Goal: Task Accomplishment & Management: Manage account settings

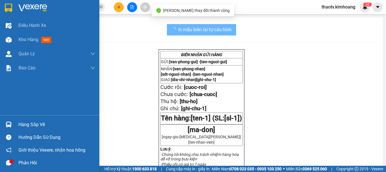
click at [24, 126] on div "Hàng sắp về" at bounding box center [56, 124] width 77 height 9
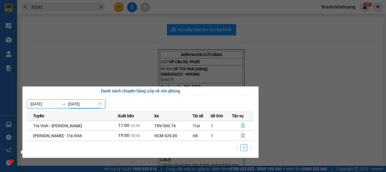
click at [72, 105] on input "[DATE]" at bounding box center [82, 104] width 29 height 6
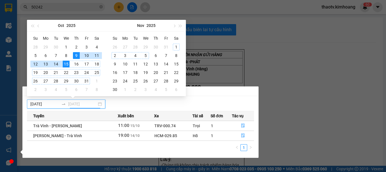
type input "[DATE]"
click at [65, 64] on div "15" at bounding box center [66, 64] width 7 height 7
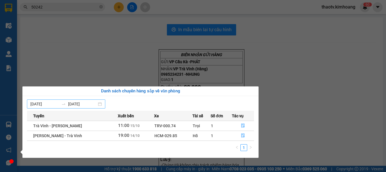
click at [79, 105] on input "[DATE]" at bounding box center [82, 104] width 29 height 6
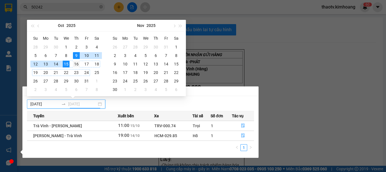
type input "[DATE]"
click at [75, 62] on div "16" at bounding box center [76, 64] width 7 height 7
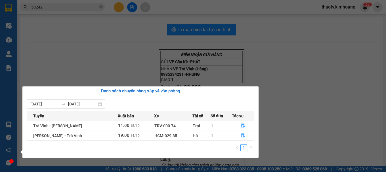
click at [93, 65] on section "Kết quả tìm kiếm ( 57 ) Bộ lọc Mã ĐH Trạng thái Món hàng Thu hộ Tổng cước Chưa …" at bounding box center [193, 86] width 386 height 172
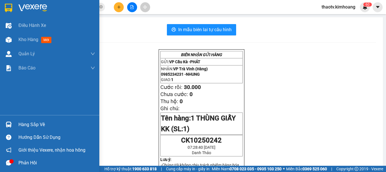
click at [30, 123] on div "Hàng sắp về" at bounding box center [56, 124] width 77 height 9
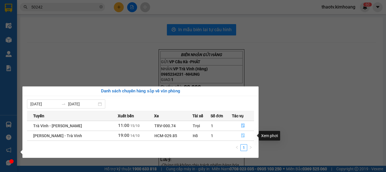
click at [242, 136] on icon "file-done" at bounding box center [243, 136] width 4 height 4
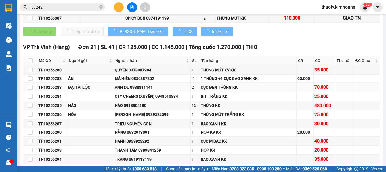
scroll to position [113, 0]
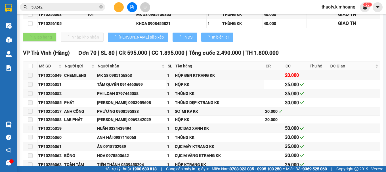
type input "14/10/2025"
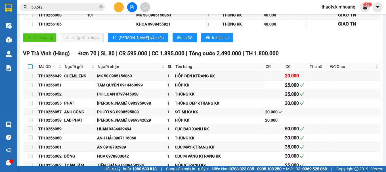
click at [31, 69] on input "checkbox" at bounding box center [30, 66] width 5 height 5
checkbox input "true"
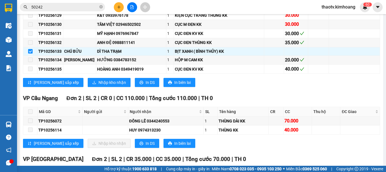
scroll to position [737, 0]
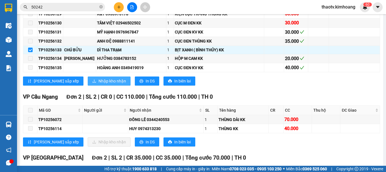
click at [90, 86] on button "Nhập kho nhận" at bounding box center [109, 81] width 43 height 9
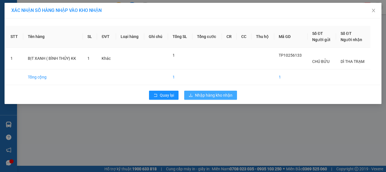
click at [220, 96] on span "Nhập hàng kho nhận" at bounding box center [213, 95] width 37 height 6
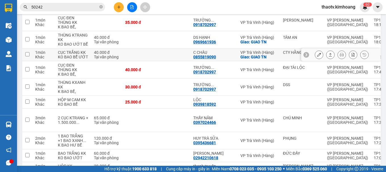
scroll to position [142, 0]
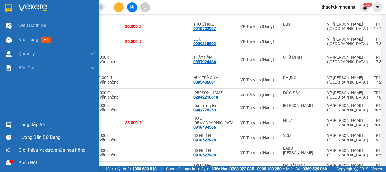
click at [21, 125] on div "Hàng sắp về" at bounding box center [56, 124] width 77 height 9
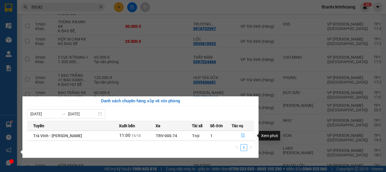
click at [242, 137] on icon "file-done" at bounding box center [242, 136] width 3 height 4
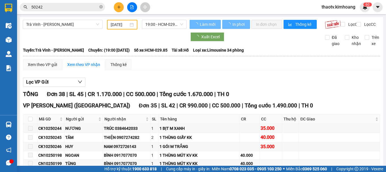
type input "[DATE]"
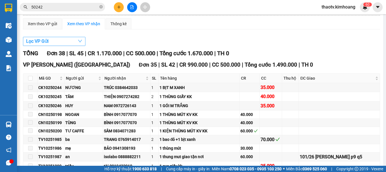
scroll to position [28, 0]
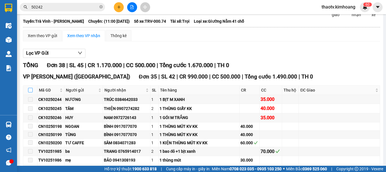
click at [29, 92] on input "checkbox" at bounding box center [30, 90] width 5 height 5
checkbox input "true"
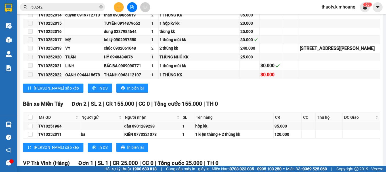
scroll to position [284, 0]
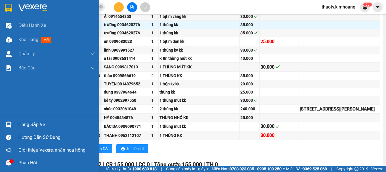
click at [31, 126] on div "Hàng sắp về" at bounding box center [56, 124] width 77 height 9
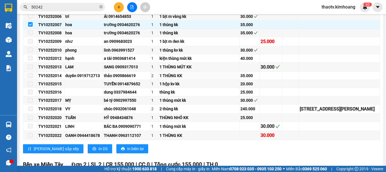
click at [307, 78] on section "Kết quả tìm kiếm ( 57 ) Bộ lọc Mã ĐH Trạng thái Món hàng Thu hộ Tổng cước Chưa …" at bounding box center [193, 86] width 386 height 172
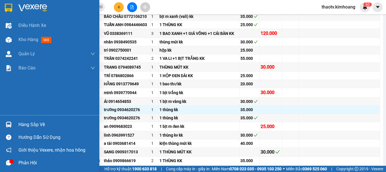
click at [17, 123] on div "Hàng sắp về" at bounding box center [49, 124] width 99 height 13
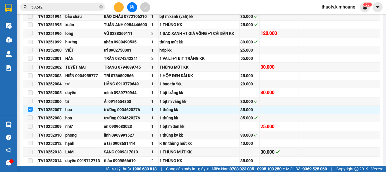
click at [306, 132] on section "Kết quả tìm kiếm ( 57 ) Bộ lọc Mã ĐH Trạng thái Món hàng Thu hộ Tổng cước Chưa …" at bounding box center [193, 86] width 386 height 172
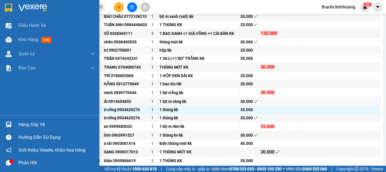
click at [15, 124] on div "Hàng sắp về" at bounding box center [49, 124] width 99 height 13
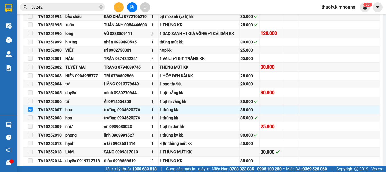
click at [330, 118] on section "Kết quả tìm kiếm ( 57 ) Bộ lọc Mã ĐH Trạng thái Món hàng Thu hộ Tổng cước Chưa …" at bounding box center [193, 86] width 386 height 172
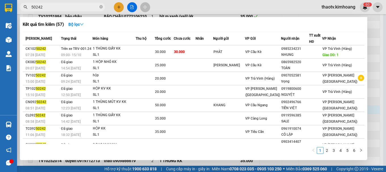
click at [57, 6] on input "50242" at bounding box center [64, 7] width 67 height 6
click at [151, 161] on div at bounding box center [193, 86] width 386 height 172
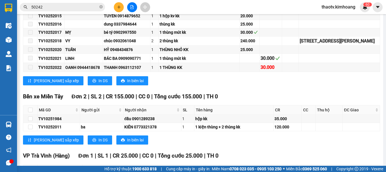
scroll to position [369, 0]
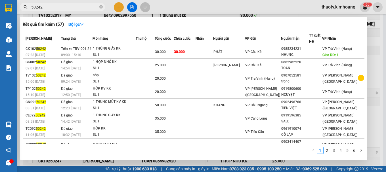
drag, startPoint x: 62, startPoint y: 4, endPoint x: 0, endPoint y: 46, distance: 75.3
click at [0, 46] on section "Kết quả tìm kiếm ( 57 ) Bộ lọc Mã ĐH Trạng thái Món hàng Thu hộ Tổng cước Chưa …" at bounding box center [193, 86] width 386 height 172
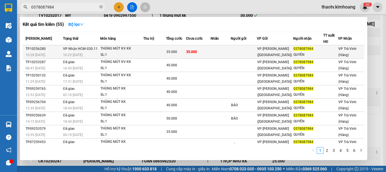
type input "0378087984"
click at [115, 49] on div "THÙNG MÚT KV KK" at bounding box center [121, 49] width 43 height 6
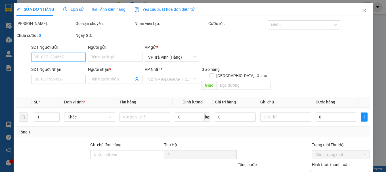
type input "0378087984"
type input "QUYÊN"
type input "35.000"
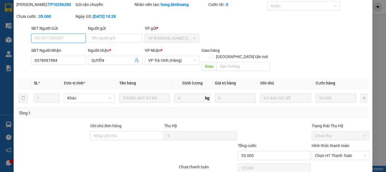
scroll to position [39, 0]
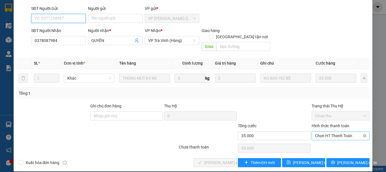
click at [332, 132] on span "Chọn HT Thanh Toán" at bounding box center [340, 136] width 51 height 9
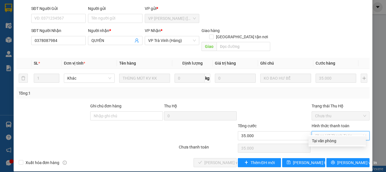
click at [328, 144] on div "Tại văn phòng" at bounding box center [336, 140] width 57 height 9
type input "0"
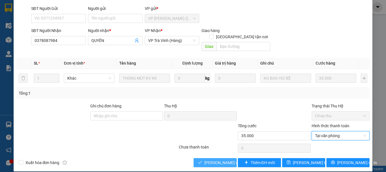
click at [217, 160] on span "[PERSON_NAME] và Giao hàng" at bounding box center [231, 163] width 54 height 6
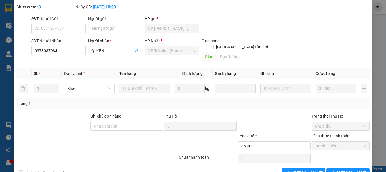
scroll to position [0, 0]
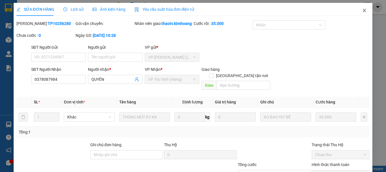
click at [356, 11] on span "Close" at bounding box center [364, 11] width 16 height 16
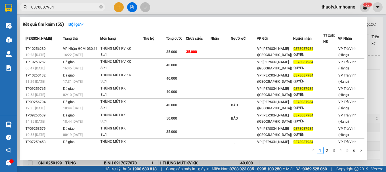
drag, startPoint x: 60, startPoint y: 7, endPoint x: 0, endPoint y: 20, distance: 60.8
click at [0, 21] on section "Kết quả tìm kiếm ( 55 ) Bộ lọc Mã ĐH Trạng thái Món hàng Thu hộ Tổng cước Chưa …" at bounding box center [193, 86] width 386 height 172
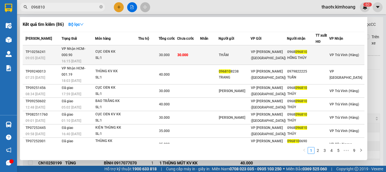
type input "096810"
click at [119, 50] on div "CỤC ĐEN KK" at bounding box center [116, 52] width 43 height 6
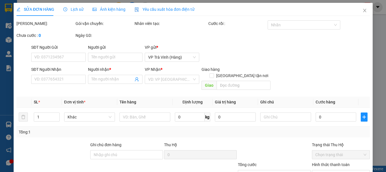
type input "THẮM"
type input "0968096810"
type input "HỒNG THÚY"
type input "30.000"
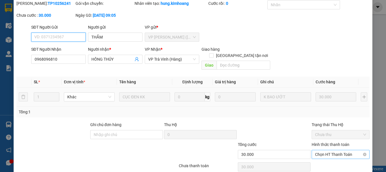
scroll to position [39, 0]
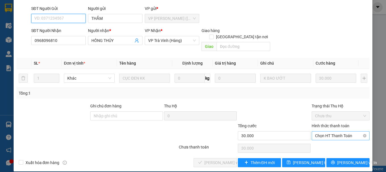
click at [346, 132] on span "Chọn HT Thanh Toán" at bounding box center [340, 136] width 51 height 9
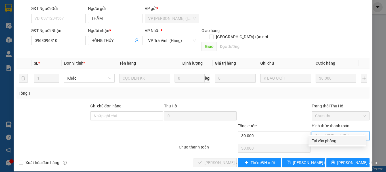
drag, startPoint x: 325, startPoint y: 141, endPoint x: 303, endPoint y: 145, distance: 22.1
click at [323, 142] on div "Tại văn phòng" at bounding box center [337, 141] width 50 height 6
type input "0"
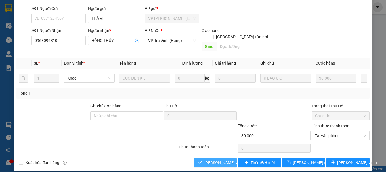
click at [225, 160] on span "[PERSON_NAME] và Giao hàng" at bounding box center [231, 163] width 54 height 6
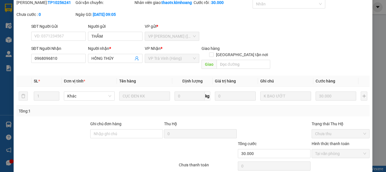
scroll to position [0, 0]
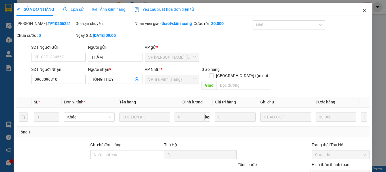
click at [362, 10] on icon "close" at bounding box center [364, 10] width 5 height 5
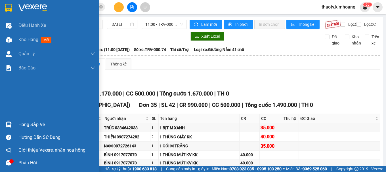
click at [39, 126] on div "Hàng sắp về" at bounding box center [56, 124] width 77 height 9
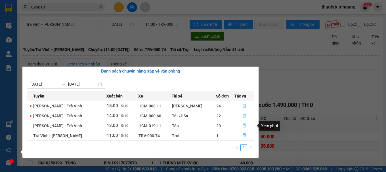
click at [242, 126] on icon "file-done" at bounding box center [244, 126] width 4 height 4
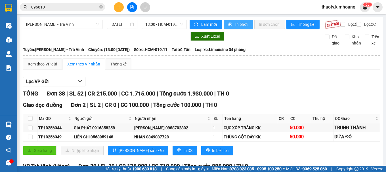
click at [223, 22] on button "In phơi" at bounding box center [237, 24] width 29 height 9
drag, startPoint x: 294, startPoint y: 88, endPoint x: 241, endPoint y: 69, distance: 56.6
click at [293, 86] on div "Lọc VP Gửi" at bounding box center [201, 81] width 357 height 9
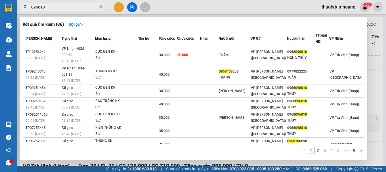
drag, startPoint x: 49, startPoint y: 5, endPoint x: 0, endPoint y: 14, distance: 49.8
click at [0, 15] on section "Kết quả tìm kiếm ( 86 ) Bộ lọc Mã ĐH Trạng thái Món hàng Thu hộ Tổng cước Chưa …" at bounding box center [193, 86] width 386 height 172
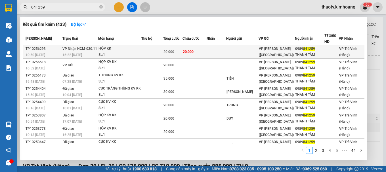
type input "841259"
click at [126, 48] on div "HỘP KK" at bounding box center [119, 49] width 43 height 6
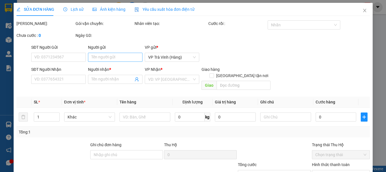
type input "0989841259"
type input "THANH TÂM"
type input "20.000"
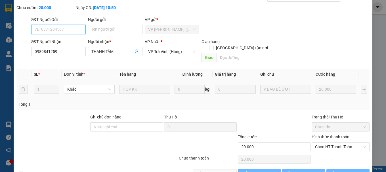
scroll to position [39, 0]
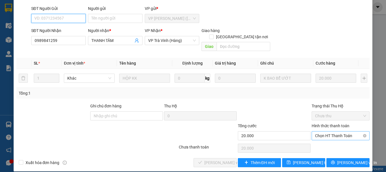
click at [340, 132] on span "Chọn HT Thanh Toán" at bounding box center [340, 136] width 51 height 9
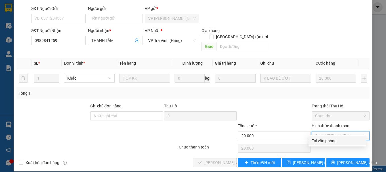
click at [327, 138] on div "Tại văn phòng" at bounding box center [337, 141] width 50 height 6
type input "0"
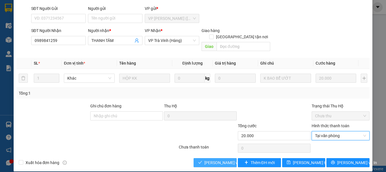
click at [212, 158] on button "[PERSON_NAME] và Giao hàng" at bounding box center [214, 162] width 43 height 9
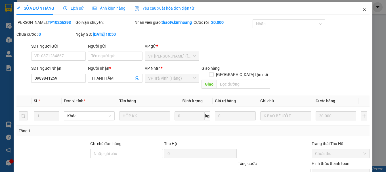
scroll to position [0, 0]
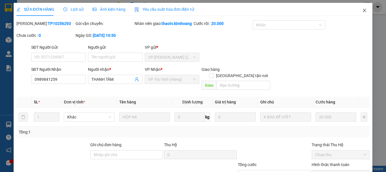
click at [362, 12] on icon "close" at bounding box center [364, 10] width 5 height 5
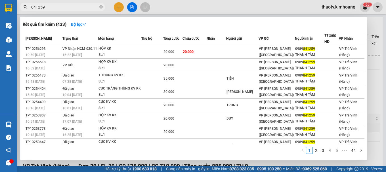
drag, startPoint x: 60, startPoint y: 6, endPoint x: 0, endPoint y: 5, distance: 59.8
click at [0, 6] on section "Kết quả tìm kiếm ( 433 ) Bộ lọc Mã ĐH Trạng thái Món hàng Thu hộ Tổng cước Chưa…" at bounding box center [193, 86] width 386 height 172
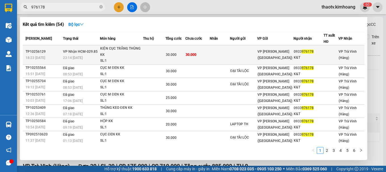
type input "976178"
click at [74, 51] on span "VP Nhận HCM-029.85" at bounding box center [80, 52] width 35 height 4
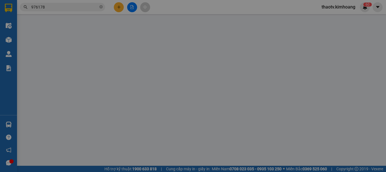
type input "0933976178"
type input "K&T"
type input "30.000"
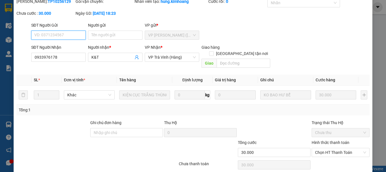
scroll to position [28, 0]
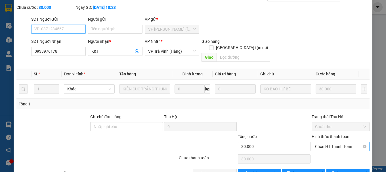
drag, startPoint x: 333, startPoint y: 140, endPoint x: 326, endPoint y: 144, distance: 7.7
click at [333, 142] on span "Chọn HT Thanh Toán" at bounding box center [340, 146] width 51 height 9
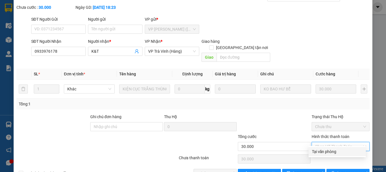
click at [316, 151] on div "Tại văn phòng" at bounding box center [337, 152] width 50 height 6
type input "0"
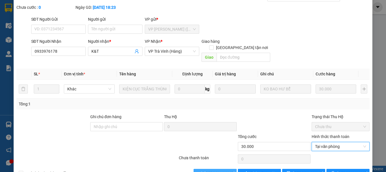
click at [213, 170] on span "[PERSON_NAME] và Giao hàng" at bounding box center [231, 173] width 54 height 6
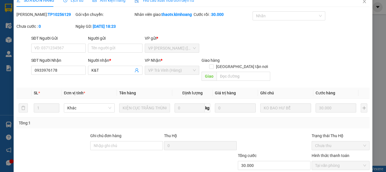
scroll to position [0, 0]
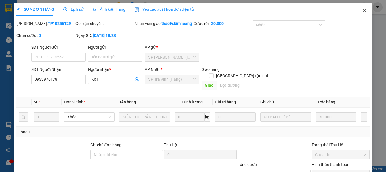
click at [363, 10] on icon "close" at bounding box center [364, 10] width 3 height 3
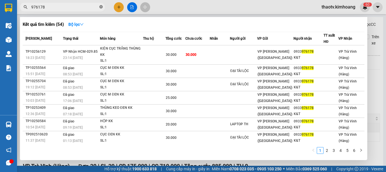
click at [100, 8] on icon "close-circle" at bounding box center [100, 6] width 3 height 3
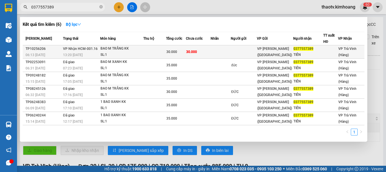
type input "0377557389"
click at [114, 54] on div "SL: 1" at bounding box center [121, 55] width 43 height 6
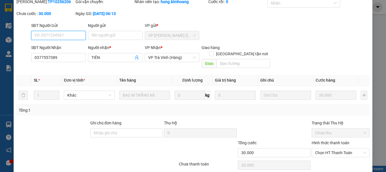
scroll to position [39, 0]
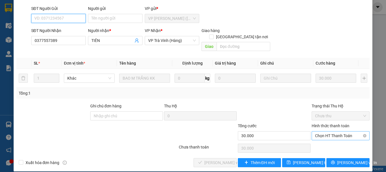
click at [327, 132] on span "Chọn HT Thanh Toán" at bounding box center [340, 136] width 51 height 9
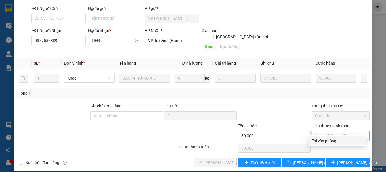
click at [322, 139] on div "Tại văn phòng" at bounding box center [337, 141] width 50 height 6
type input "0"
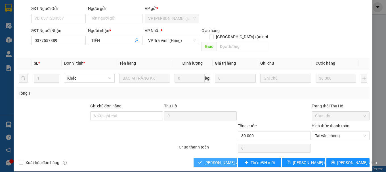
click at [228, 160] on span "[PERSON_NAME] và Giao hàng" at bounding box center [231, 163] width 54 height 6
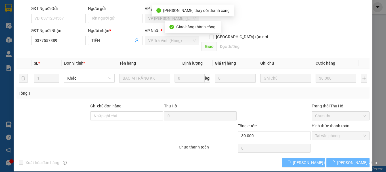
scroll to position [45, 0]
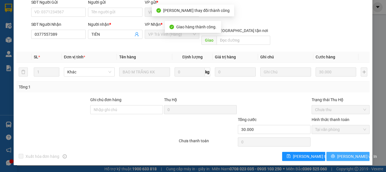
click at [337, 155] on button "[PERSON_NAME] và In" at bounding box center [347, 156] width 43 height 9
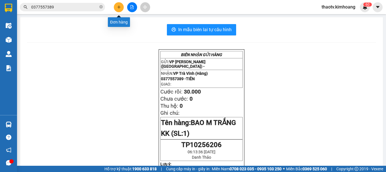
click at [117, 10] on button at bounding box center [119, 7] width 10 height 10
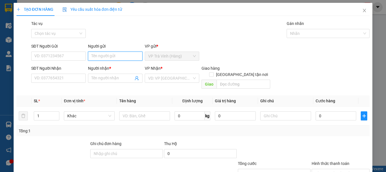
click at [104, 56] on input "Người gửi" at bounding box center [115, 56] width 54 height 9
type input "TRANG"
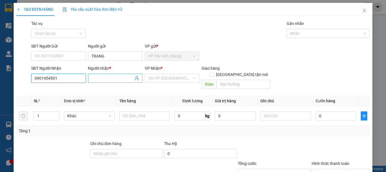
type input "0901454501"
click at [105, 76] on input "Người nhận *" at bounding box center [112, 78] width 42 height 6
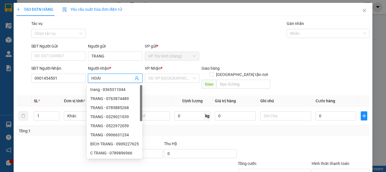
type input "HOÀI"
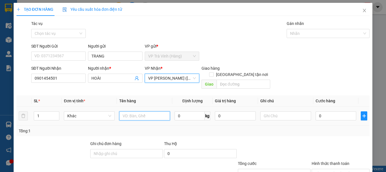
click at [134, 111] on input "text" at bounding box center [144, 115] width 51 height 9
type input "1 THÙNG SÀI GÒN KK"
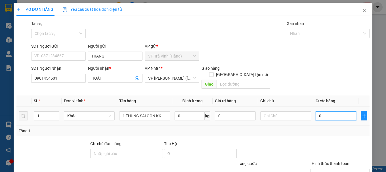
click at [327, 111] on input "0" at bounding box center [335, 115] width 41 height 9
type input "3"
type input "30"
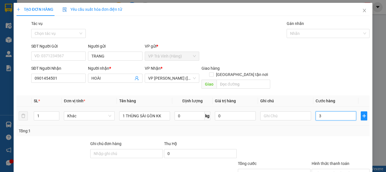
type input "30"
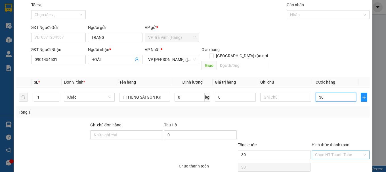
scroll to position [38, 0]
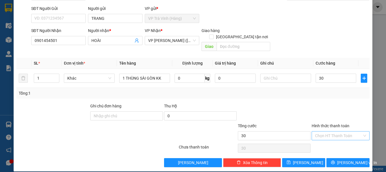
type input "30.000"
click at [330, 132] on input "Hình thức thanh toán" at bounding box center [338, 136] width 47 height 9
click at [334, 140] on div "Tại văn phòng" at bounding box center [337, 141] width 50 height 6
type input "0"
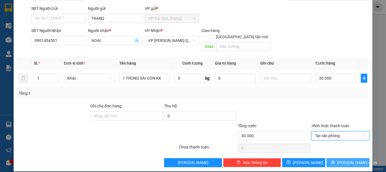
click at [335, 161] on icon "printer" at bounding box center [333, 163] width 4 height 4
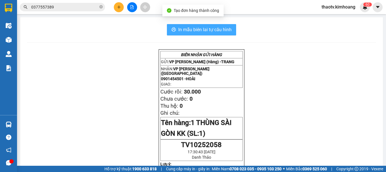
click at [191, 31] on span "In mẫu biên lai tự cấu hình" at bounding box center [204, 29] width 53 height 7
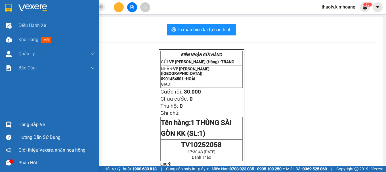
click at [16, 127] on div "Hàng sắp về" at bounding box center [49, 124] width 99 height 13
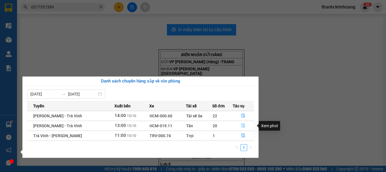
click at [243, 128] on icon "file-done" at bounding box center [243, 126] width 3 height 4
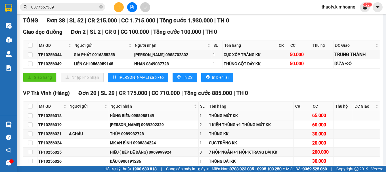
scroll to position [85, 0]
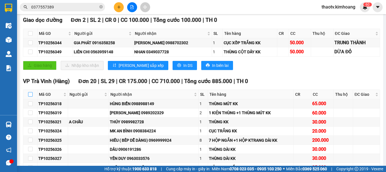
click at [29, 97] on input "checkbox" at bounding box center [30, 94] width 5 height 5
checkbox input "true"
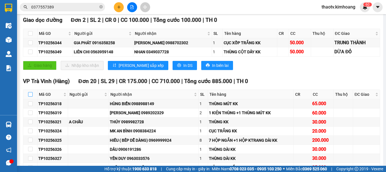
checkbox input "true"
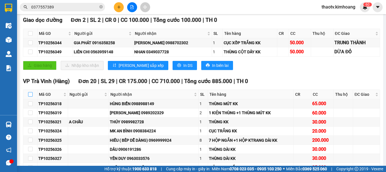
checkbox input "true"
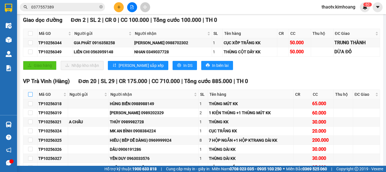
checkbox input "true"
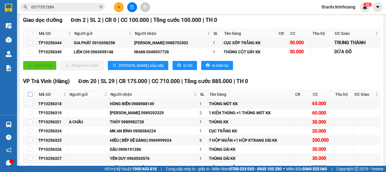
checkbox input "true"
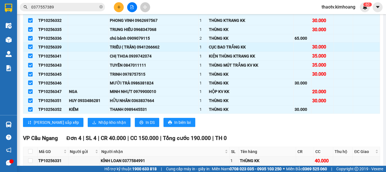
scroll to position [255, 0]
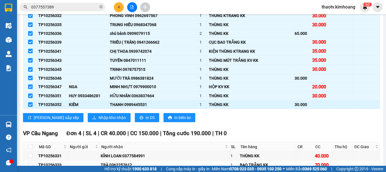
drag, startPoint x: 29, startPoint y: 108, endPoint x: 33, endPoint y: 108, distance: 3.1
click at [30, 107] on input "checkbox" at bounding box center [30, 104] width 5 height 5
checkbox input "false"
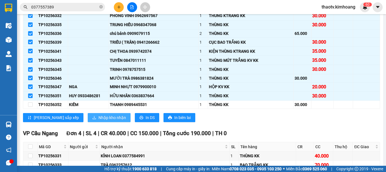
click at [98, 121] on span "Nhập kho nhận" at bounding box center [112, 118] width 28 height 6
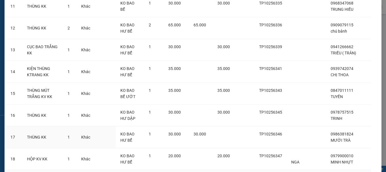
scroll to position [350, 0]
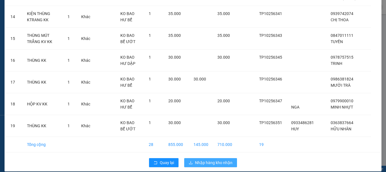
click at [210, 160] on span "Nhập hàng kho nhận" at bounding box center [213, 163] width 37 height 6
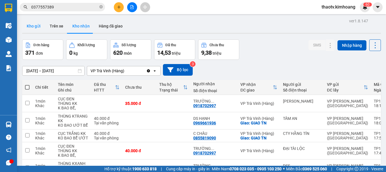
click at [27, 26] on button "Kho gửi" at bounding box center [33, 26] width 23 height 14
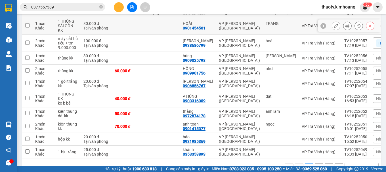
scroll to position [96, 0]
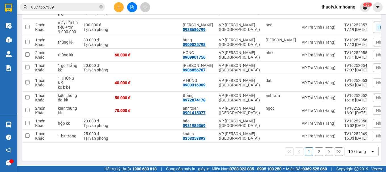
click at [354, 151] on div "10 / trang" at bounding box center [357, 152] width 18 height 6
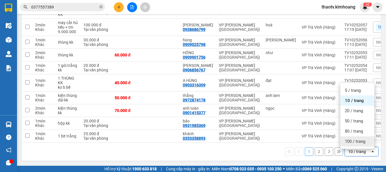
click at [352, 141] on span "100 / trang" at bounding box center [354, 142] width 20 height 6
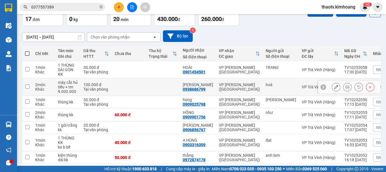
scroll to position [0, 0]
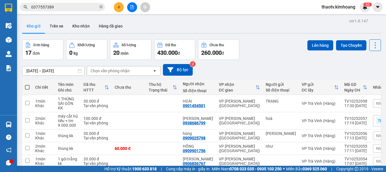
click at [27, 88] on span at bounding box center [27, 87] width 5 height 5
click at [27, 84] on input "checkbox" at bounding box center [27, 84] width 0 height 0
checkbox input "true"
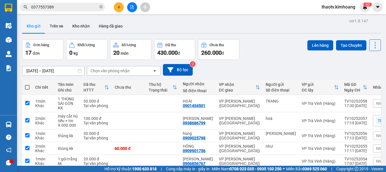
checkbox input "true"
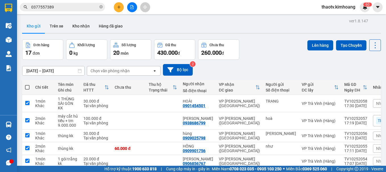
checkbox input "true"
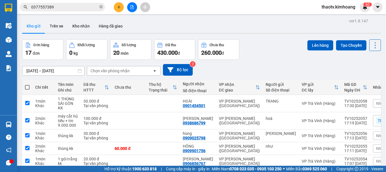
checkbox input "true"
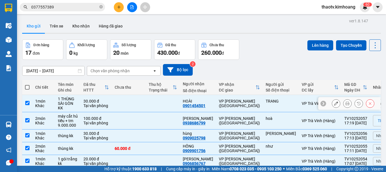
drag, startPoint x: 42, startPoint y: 100, endPoint x: 45, endPoint y: 107, distance: 7.6
click at [42, 100] on div "1 món" at bounding box center [43, 101] width 17 height 5
checkbox input "false"
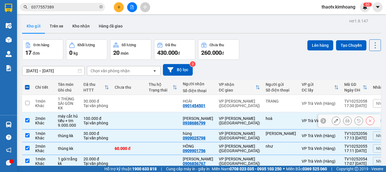
drag, startPoint x: 48, startPoint y: 120, endPoint x: 51, endPoint y: 124, distance: 4.7
click at [48, 120] on div "2 món" at bounding box center [43, 118] width 17 height 5
checkbox input "false"
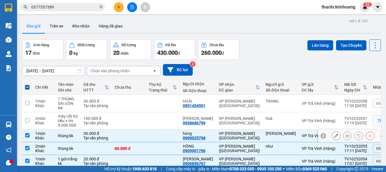
click at [56, 135] on td "thùng kk" at bounding box center [68, 136] width 26 height 13
checkbox input "false"
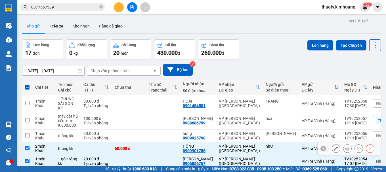
click at [61, 145] on td "thùng kk" at bounding box center [68, 148] width 26 height 13
checkbox input "false"
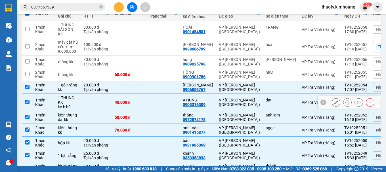
scroll to position [57, 0]
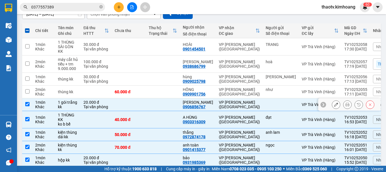
click at [126, 107] on td at bounding box center [129, 104] width 34 height 13
checkbox input "false"
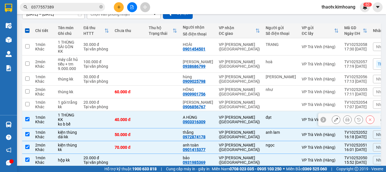
click at [134, 118] on div "40.000 đ" at bounding box center [129, 119] width 28 height 5
checkbox input "false"
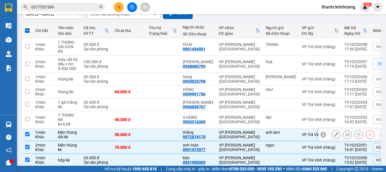
click at [136, 141] on td "70.000 đ" at bounding box center [129, 147] width 34 height 13
checkbox input "false"
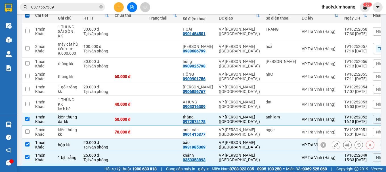
scroll to position [85, 0]
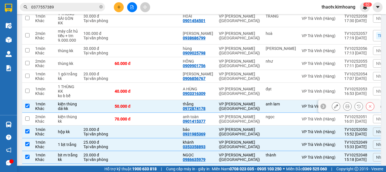
click at [184, 105] on div "thắng" at bounding box center [198, 104] width 30 height 5
checkbox input "false"
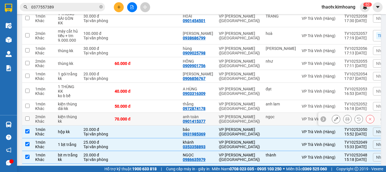
click at [240, 119] on div "VP [PERSON_NAME] ([GEOGRAPHIC_DATA])" at bounding box center [239, 119] width 41 height 9
checkbox input "true"
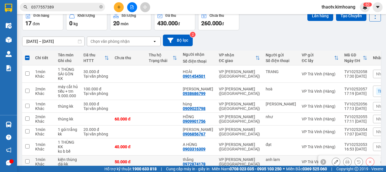
scroll to position [0, 0]
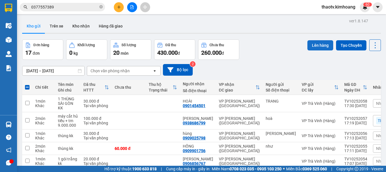
click at [314, 45] on button "Lên hàng" at bounding box center [320, 45] width 26 height 10
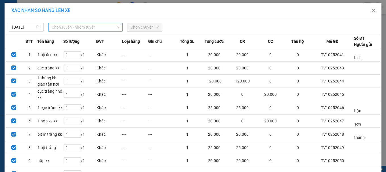
click at [53, 29] on span "Chọn tuyến - nhóm tuyến" at bounding box center [85, 27] width 67 height 9
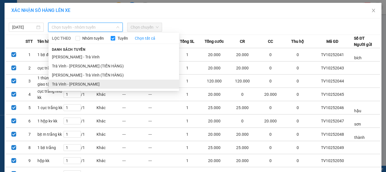
click at [65, 83] on li "Trà Vinh - [PERSON_NAME]" at bounding box center [113, 84] width 130 height 9
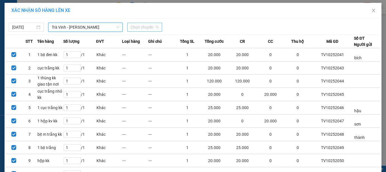
click at [145, 27] on span "Chọn chuyến" at bounding box center [144, 27] width 28 height 9
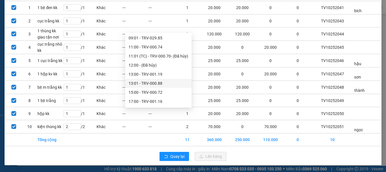
scroll to position [154, 0]
click at [144, 82] on div "17:00 - TRV-001.16" at bounding box center [158, 84] width 60 height 6
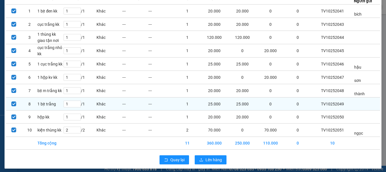
scroll to position [50, 0]
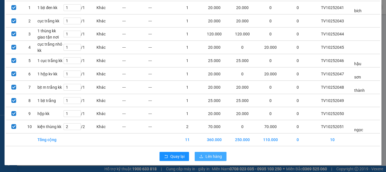
click at [201, 159] on button "Lên hàng" at bounding box center [210, 156] width 32 height 9
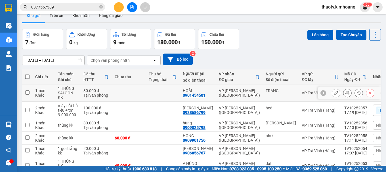
scroll to position [28, 0]
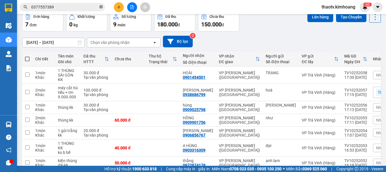
click at [100, 7] on icon "close-circle" at bounding box center [100, 6] width 3 height 3
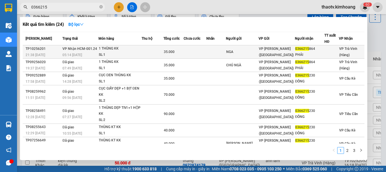
type input "0366215"
click at [133, 50] on div "1 THÙNG KK" at bounding box center [120, 49] width 43 height 6
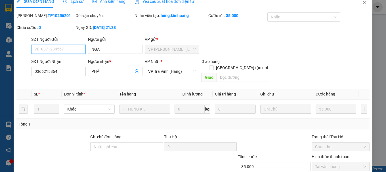
type input "NGA"
type input "0366215864"
type input "PHẢI"
type input "35.000"
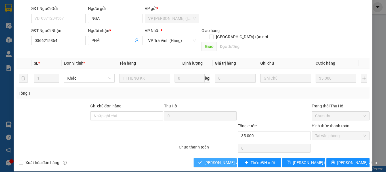
click at [222, 160] on span "[PERSON_NAME] và Giao hàng" at bounding box center [231, 163] width 54 height 6
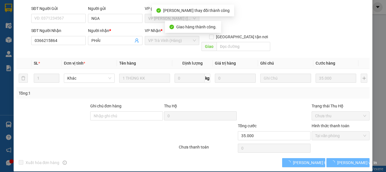
scroll to position [45, 0]
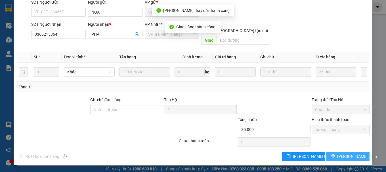
click at [339, 158] on span "[PERSON_NAME] và In" at bounding box center [357, 156] width 40 height 6
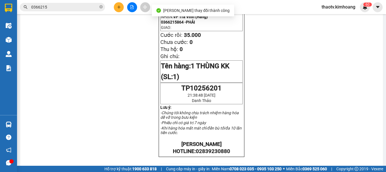
scroll to position [28, 0]
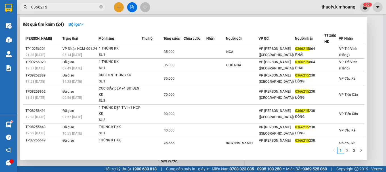
drag, startPoint x: 57, startPoint y: 8, endPoint x: 9, endPoint y: 5, distance: 48.0
click at [10, 5] on section "Kết quả tìm kiếm ( 24 ) Bộ lọc Mã ĐH Trạng thái Món hàng Thu hộ Tổng cước Chưa …" at bounding box center [193, 86] width 386 height 172
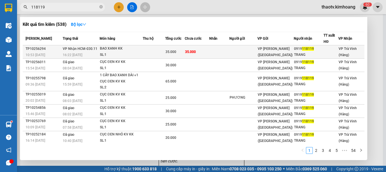
type input "118119"
click at [105, 49] on div "BAO XANH KK" at bounding box center [121, 49] width 43 height 6
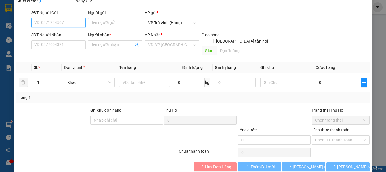
type input "0919118119"
type input "TRANG"
type input "35.000"
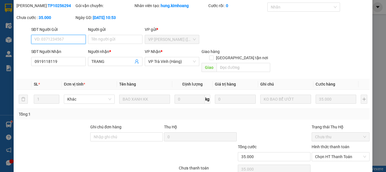
scroll to position [39, 0]
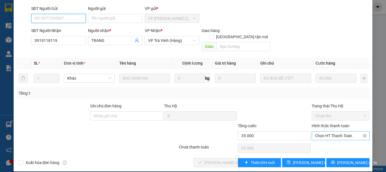
click at [328, 132] on span "Chọn HT Thanh Toán" at bounding box center [340, 136] width 51 height 9
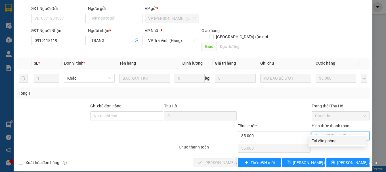
click at [319, 139] on div "Tại văn phòng" at bounding box center [337, 141] width 50 height 6
type input "0"
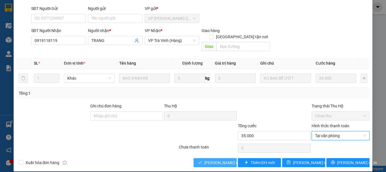
click at [211, 160] on span "[PERSON_NAME] và Giao hàng" at bounding box center [231, 163] width 54 height 6
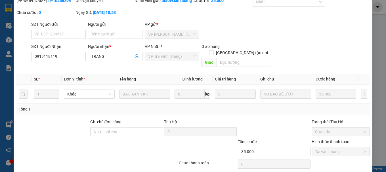
scroll to position [0, 0]
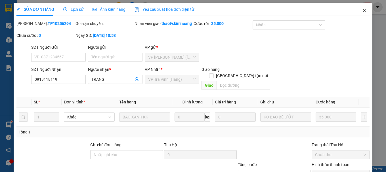
click at [362, 11] on icon "close" at bounding box center [364, 10] width 5 height 5
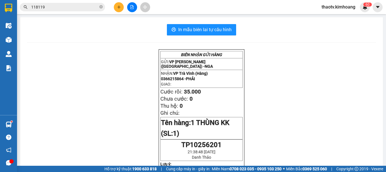
drag, startPoint x: 48, startPoint y: 9, endPoint x: 0, endPoint y: 16, distance: 48.5
click at [0, 16] on section "Kết quả tìm kiếm ( 538 ) Bộ lọc Mã ĐH Trạng thái Món hàng Thu hộ Tổng cước Chưa…" at bounding box center [193, 86] width 386 height 172
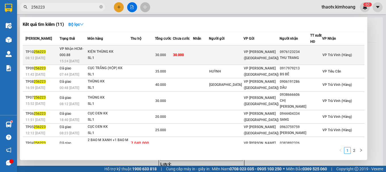
type input "256223"
click at [172, 52] on div "30.000" at bounding box center [163, 55] width 17 height 6
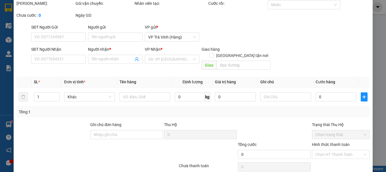
type input "0976123234"
type input "THU TRANG"
type input "30.000"
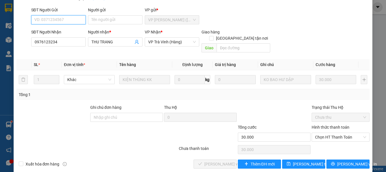
scroll to position [39, 0]
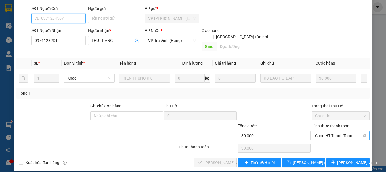
click at [331, 132] on span "Chọn HT Thanh Toán" at bounding box center [340, 136] width 51 height 9
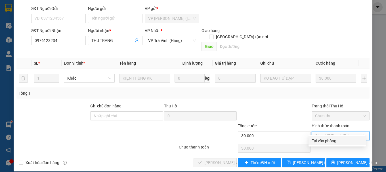
click at [322, 143] on div "Tại văn phòng" at bounding box center [337, 141] width 50 height 6
type input "0"
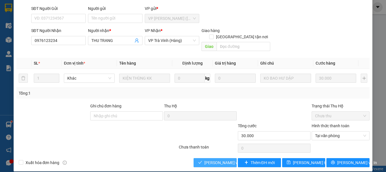
click at [206, 160] on span "[PERSON_NAME] và Giao hàng" at bounding box center [231, 163] width 54 height 6
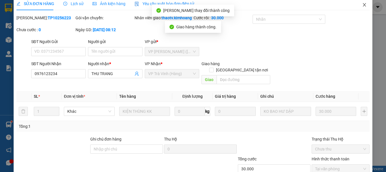
scroll to position [0, 0]
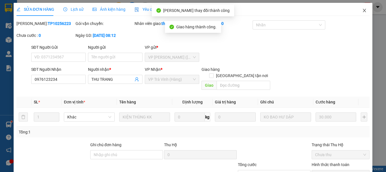
click at [357, 10] on span "Close" at bounding box center [364, 11] width 16 height 16
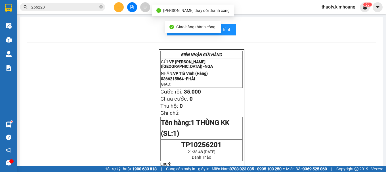
drag, startPoint x: 60, startPoint y: 11, endPoint x: 59, endPoint y: 8, distance: 3.3
click at [60, 10] on span "256223" at bounding box center [62, 7] width 85 height 9
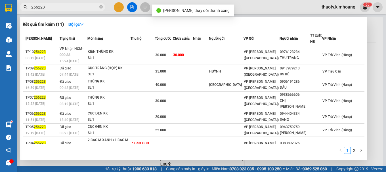
drag, startPoint x: 58, startPoint y: 7, endPoint x: 63, endPoint y: 5, distance: 5.8
click at [0, 27] on section "Kết quả tìm kiếm ( 11 ) Bộ lọc Mã ĐH Trạng thái Món hàng Thu hộ Tổng cước Chưa …" at bounding box center [193, 86] width 386 height 172
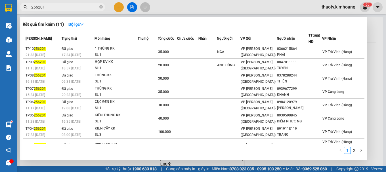
click at [46, 6] on input "256201" at bounding box center [64, 7] width 67 height 6
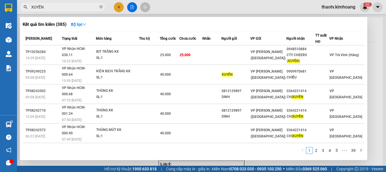
click at [30, 5] on span "XUYẾN" at bounding box center [62, 7] width 85 height 9
click at [31, 7] on input "XUYẾN" at bounding box center [64, 7] width 67 height 6
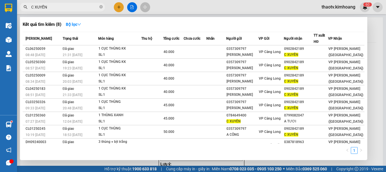
click at [368, 31] on div at bounding box center [193, 86] width 386 height 172
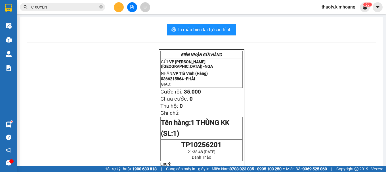
click at [50, 9] on input "C XUYẾN" at bounding box center [64, 7] width 67 height 6
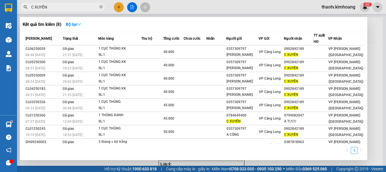
click at [50, 9] on input "C XUYẾN" at bounding box center [64, 7] width 67 height 6
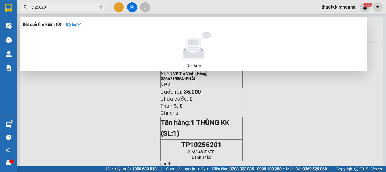
click at [34, 7] on input "C 256201" at bounding box center [64, 7] width 67 height 6
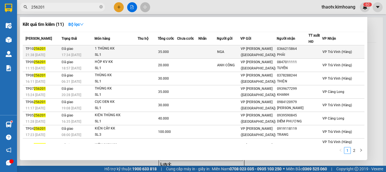
type input "256201"
click at [62, 51] on td "Đã giao 17:34 - 15/10" at bounding box center [77, 51] width 34 height 13
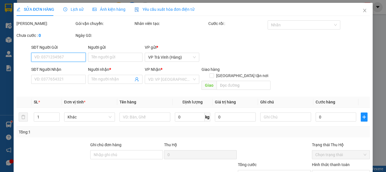
type input "NGA"
type input "0366215864"
type input "PHẢI"
type input "35.000"
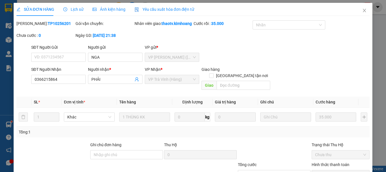
click at [80, 10] on span "Lịch sử" at bounding box center [73, 9] width 20 height 5
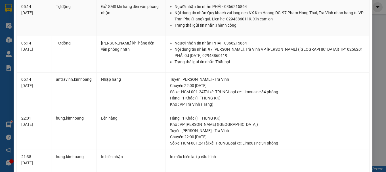
scroll to position [85, 0]
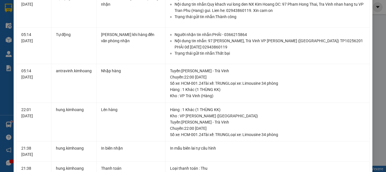
click at [375, 32] on div "SỬA ĐƠN HÀNG Lịch sử Ảnh kiện hàng Yêu cầu xuất hóa đơn điện tử Total Paid Fee …" at bounding box center [193, 86] width 386 height 172
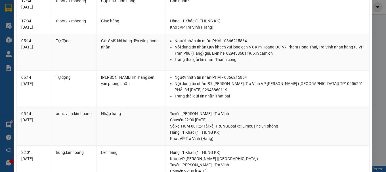
scroll to position [0, 0]
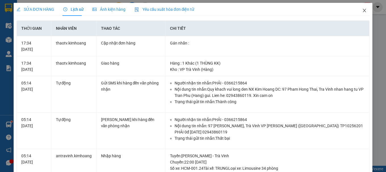
click at [362, 10] on icon "close" at bounding box center [364, 10] width 5 height 5
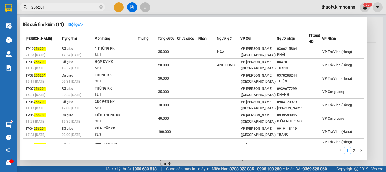
click at [57, 6] on input "256201" at bounding box center [64, 7] width 67 height 6
click at [235, 161] on div at bounding box center [193, 86] width 386 height 172
click at [54, 8] on input "256201" at bounding box center [64, 7] width 67 height 6
click at [130, 163] on div at bounding box center [193, 86] width 386 height 172
click at [50, 7] on input "256201" at bounding box center [64, 7] width 67 height 6
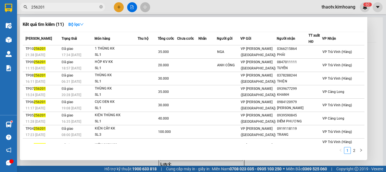
click at [51, 8] on input "256201" at bounding box center [64, 7] width 67 height 6
click at [48, 7] on input "256201" at bounding box center [64, 7] width 67 height 6
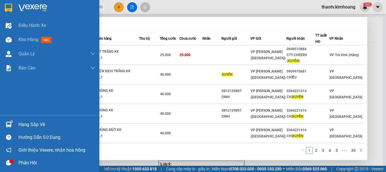
drag, startPoint x: 46, startPoint y: 9, endPoint x: 0, endPoint y: 7, distance: 46.2
click at [0, 6] on section "Kết quả tìm kiếm ( 385 ) Bộ lọc Mã ĐH Trạng thái Món hàng Thu hộ Tổng cước Chưa…" at bounding box center [193, 86] width 386 height 172
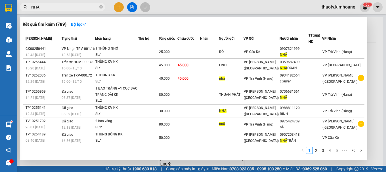
click at [43, 6] on input "NHÃ" at bounding box center [64, 7] width 67 height 6
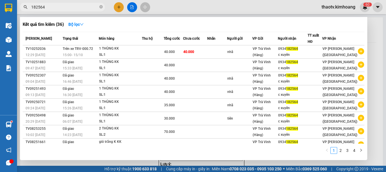
click at [70, 5] on input "182564" at bounding box center [64, 7] width 67 height 6
type input "182564"
click at [48, 7] on input "182564" at bounding box center [64, 7] width 67 height 6
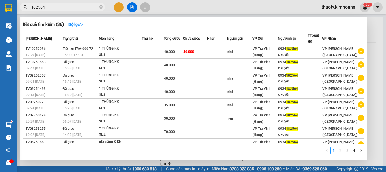
click at [47, 7] on input "182564" at bounding box center [64, 7] width 67 height 6
click at [52, 8] on input "182564" at bounding box center [64, 7] width 67 height 6
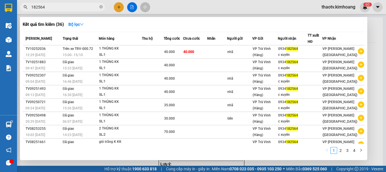
click at [52, 8] on input "182564" at bounding box center [64, 7] width 67 height 6
click at [52, 6] on input "182564" at bounding box center [64, 7] width 67 height 6
click at [54, 7] on input "182564" at bounding box center [64, 7] width 67 height 6
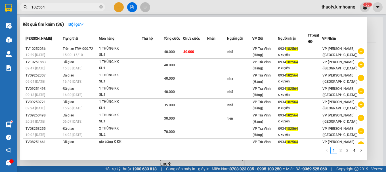
click at [118, 8] on div at bounding box center [193, 86] width 386 height 172
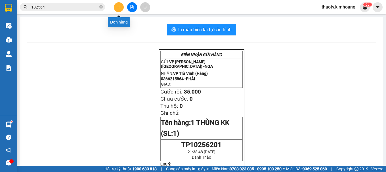
click at [118, 8] on icon "plus" at bounding box center [119, 7] width 4 height 4
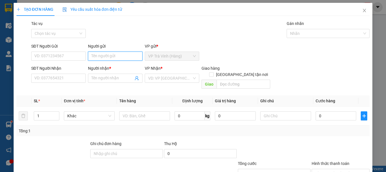
click at [94, 54] on input "Người gửi" at bounding box center [115, 56] width 54 height 9
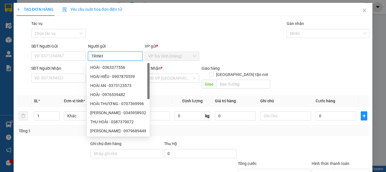
type input "TRINH"
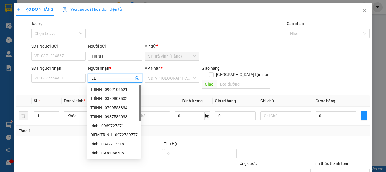
type input "L"
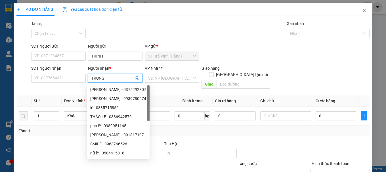
type input "TRUNG"
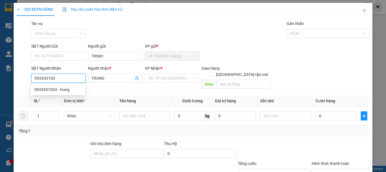
type input "0933431034"
click at [60, 93] on div "0933431034 - trung" at bounding box center [58, 89] width 54 height 9
type input "trung"
type input "30.000"
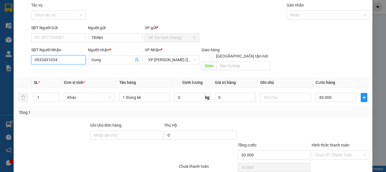
scroll to position [28, 0]
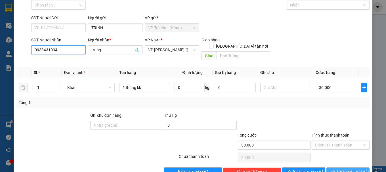
type input "0933431034"
click at [337, 168] on button "[PERSON_NAME] và In" at bounding box center [347, 172] width 43 height 9
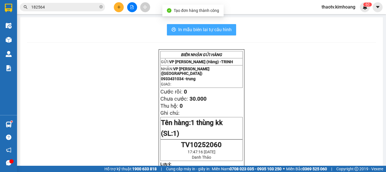
click at [200, 28] on span "In mẫu biên lai tự cấu hình" at bounding box center [204, 29] width 53 height 7
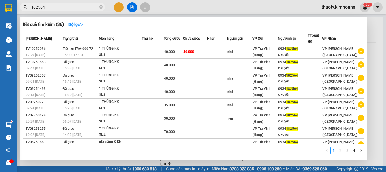
drag, startPoint x: 54, startPoint y: 5, endPoint x: 0, endPoint y: 10, distance: 54.1
click at [2, 12] on section "Kết quả tìm kiếm ( 36 ) Bộ lọc Mã ĐH Trạng thái Món hàng Thu hộ Tổng cước Chưa …" at bounding box center [193, 86] width 386 height 172
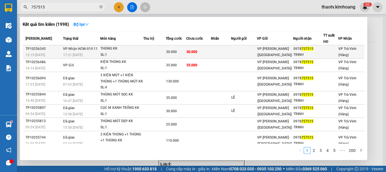
type input "757515"
click at [82, 52] on div "17:31 - 15/10" at bounding box center [81, 55] width 37 height 6
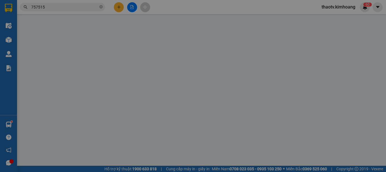
type input "0978757515"
type input "TRINH"
type input "30.000"
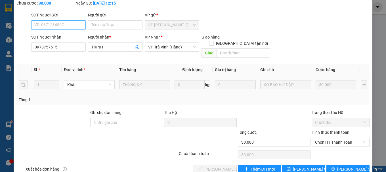
scroll to position [39, 0]
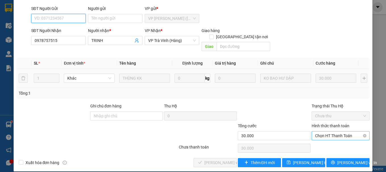
click at [326, 132] on span "Chọn HT Thanh Toán" at bounding box center [340, 136] width 51 height 9
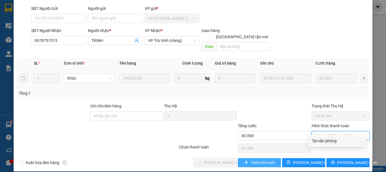
drag, startPoint x: 327, startPoint y: 138, endPoint x: 258, endPoint y: 157, distance: 71.9
click at [327, 138] on div "Tại văn phòng" at bounding box center [337, 141] width 50 height 6
type input "0"
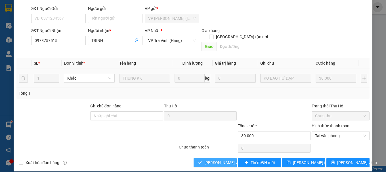
drag, startPoint x: 212, startPoint y: 156, endPoint x: 215, endPoint y: 154, distance: 3.6
click at [212, 160] on span "[PERSON_NAME] và Giao hàng" at bounding box center [231, 163] width 54 height 6
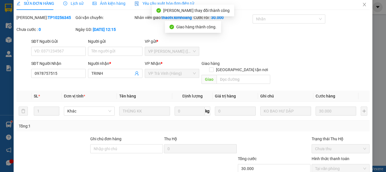
scroll to position [0, 0]
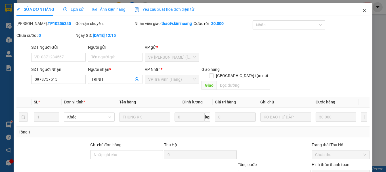
click at [356, 9] on span "Close" at bounding box center [364, 11] width 16 height 16
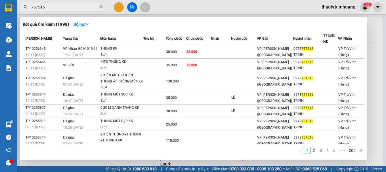
click at [64, 7] on input "757515" at bounding box center [64, 7] width 67 height 6
click at [115, 11] on div at bounding box center [193, 86] width 386 height 172
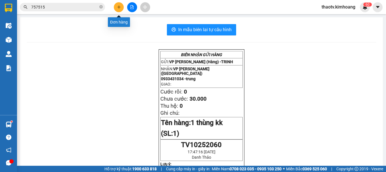
click at [118, 10] on button at bounding box center [119, 7] width 10 height 10
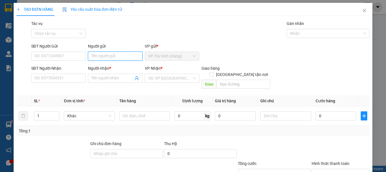
click at [98, 56] on input "Người gửi" at bounding box center [115, 56] width 54 height 9
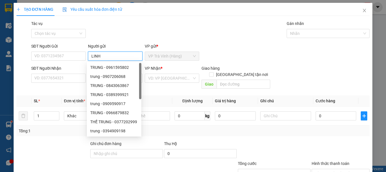
type input "LINH"
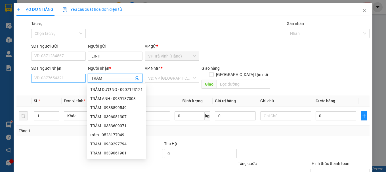
type input "TRÂM"
click at [62, 79] on input "SĐT Người Nhận" at bounding box center [58, 78] width 54 height 9
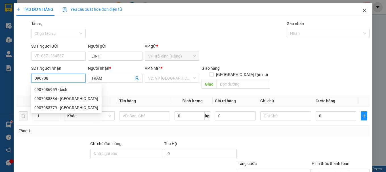
type input "090708"
click at [362, 9] on icon "close" at bounding box center [364, 10] width 5 height 5
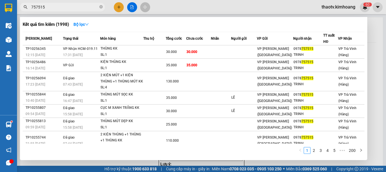
click at [56, 7] on input "757515" at bounding box center [64, 7] width 67 height 6
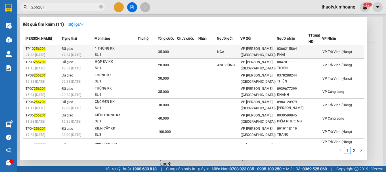
type input "256201"
click at [111, 49] on div "1 THÙNG KK" at bounding box center [116, 49] width 43 height 6
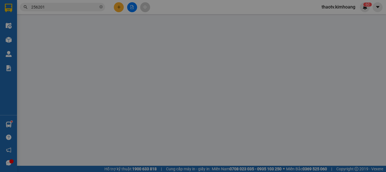
type input "NGA"
type input "0366215864"
type input "PHẢI"
type input "35.000"
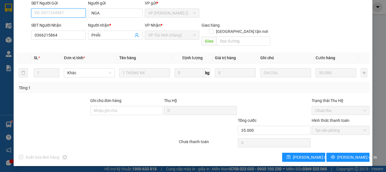
scroll to position [45, 0]
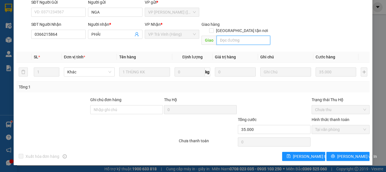
click at [231, 42] on input "text" at bounding box center [243, 40] width 54 height 9
type input "GIAO TRÀ NÓC"
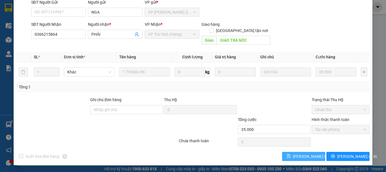
click at [301, 160] on button "[PERSON_NAME] thay đổi" at bounding box center [303, 156] width 43 height 9
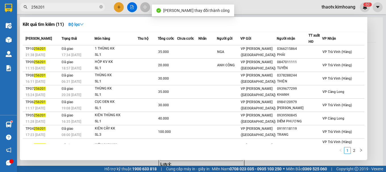
click at [71, 11] on span "256201" at bounding box center [62, 7] width 85 height 9
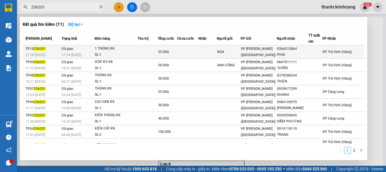
click at [88, 52] on div "17:34 [DATE]" at bounding box center [78, 55] width 33 height 6
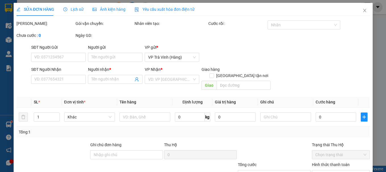
type input "NGA"
type input "0366215864"
type input "PHẢI"
type input "GIAO TRÀ NÓC"
type input "35.000"
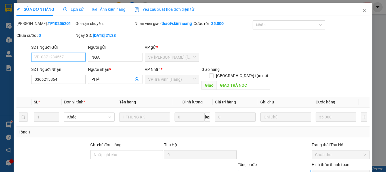
scroll to position [45, 0]
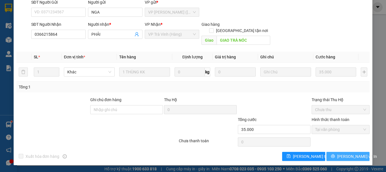
click at [335, 158] on icon "printer" at bounding box center [333, 156] width 4 height 4
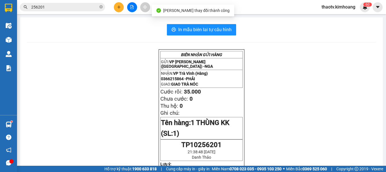
click at [202, 30] on span "In mẫu biên lai tự cấu hình" at bounding box center [204, 29] width 53 height 7
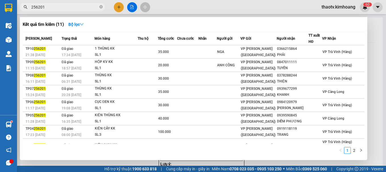
click at [56, 5] on input "256201" at bounding box center [64, 7] width 67 height 6
click at [164, 162] on div at bounding box center [193, 86] width 386 height 172
click at [58, 7] on input "256201" at bounding box center [64, 7] width 67 height 6
click at [68, 164] on div at bounding box center [193, 86] width 386 height 172
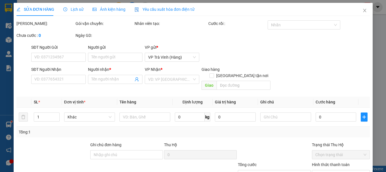
type input "NGA"
type input "0366215864"
type input "PHẢI"
type input "GIAO TRÀ NÓC"
type input "35.000"
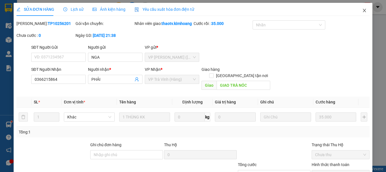
click at [362, 9] on icon "close" at bounding box center [364, 10] width 5 height 5
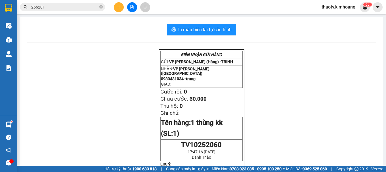
click at [47, 8] on input "256201" at bounding box center [64, 7] width 67 height 6
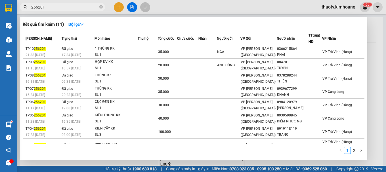
click at [119, 9] on div at bounding box center [193, 86] width 386 height 172
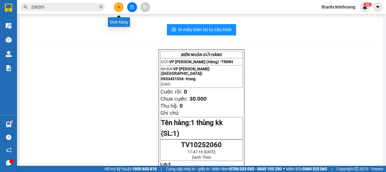
click at [115, 6] on button at bounding box center [119, 7] width 10 height 10
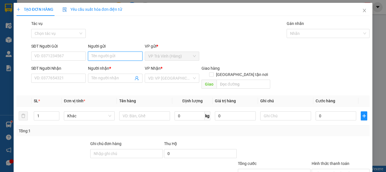
click at [97, 55] on input "Người gửi" at bounding box center [115, 56] width 54 height 9
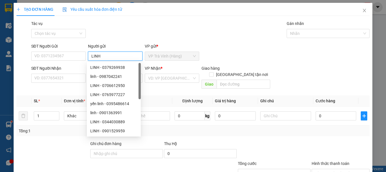
type input "LINH"
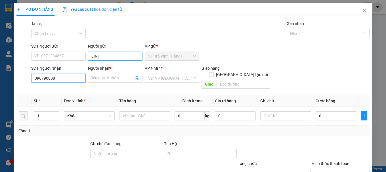
type input "0967908082"
click at [63, 88] on div "0967908082 - TRÂM" at bounding box center [57, 89] width 47 height 6
type input "TRÂM"
type input "20.000"
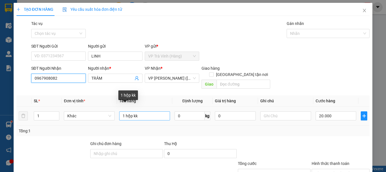
type input "0967908082"
drag, startPoint x: 145, startPoint y: 107, endPoint x: 0, endPoint y: 109, distance: 145.2
click at [2, 109] on div "TẠO ĐƠN HÀNG Yêu cầu xuất hóa đơn điện tử Transit Pickup Surcharge Ids Transit …" at bounding box center [193, 86] width 386 height 172
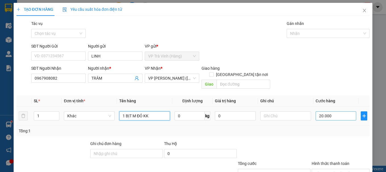
type input "1 BỊT M ĐỎ KK"
click at [337, 111] on input "20.000" at bounding box center [335, 115] width 41 height 9
type input "2"
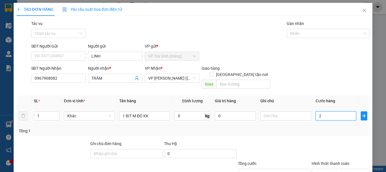
type input "25"
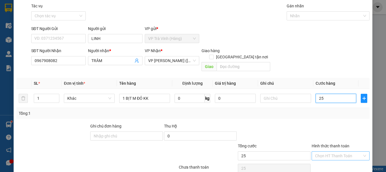
scroll to position [38, 0]
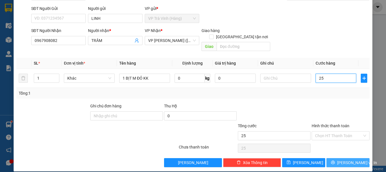
type input "25"
type input "25.000"
click at [334, 158] on button "[PERSON_NAME] và In" at bounding box center [347, 162] width 43 height 9
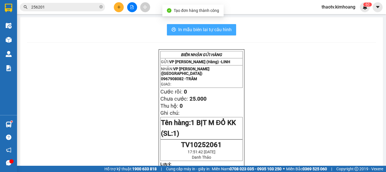
click at [216, 30] on span "In mẫu biên lai tự cấu hình" at bounding box center [204, 29] width 53 height 7
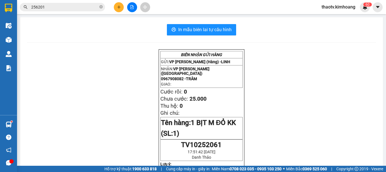
click at [118, 10] on button at bounding box center [119, 7] width 10 height 10
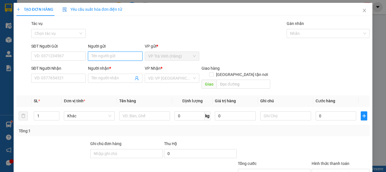
click at [98, 54] on input "Người gửi" at bounding box center [115, 56] width 54 height 9
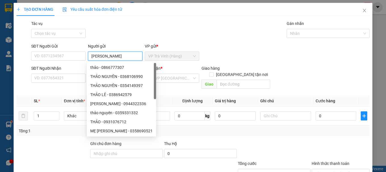
type input "[PERSON_NAME]"
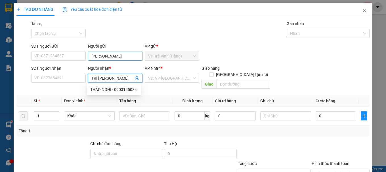
type input "TRÍ [PERSON_NAME]"
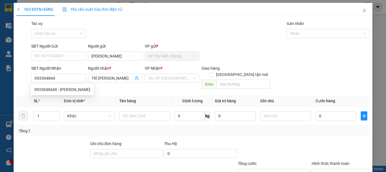
type input "0933048440"
click at [61, 90] on div "0933048440 - [PERSON_NAME]" at bounding box center [62, 89] width 56 height 6
type input "trí [PERSON_NAME]"
type input "20.000"
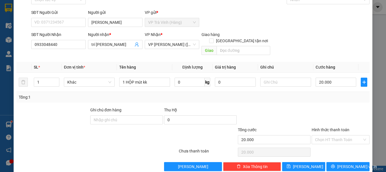
scroll to position [38, 0]
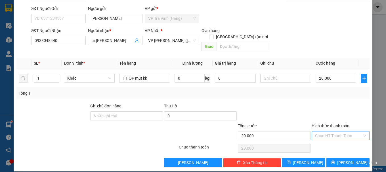
type input "0933048440"
click at [330, 132] on input "Hình thức thanh toán" at bounding box center [338, 136] width 47 height 9
click at [328, 140] on div "Tại văn phòng" at bounding box center [337, 141] width 50 height 6
type input "0"
click at [340, 160] on button "[PERSON_NAME] và In" at bounding box center [347, 162] width 43 height 9
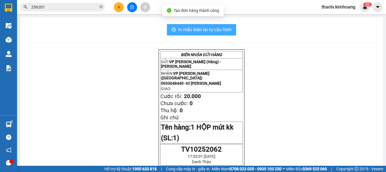
click at [214, 29] on span "In mẫu biên lai tự cấu hình" at bounding box center [204, 29] width 53 height 7
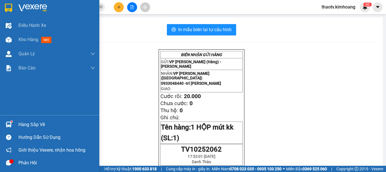
click at [22, 123] on div "Hàng sắp về" at bounding box center [56, 124] width 77 height 9
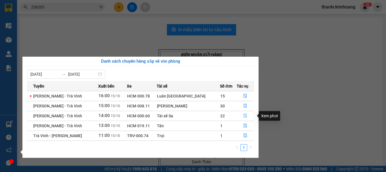
click at [245, 117] on button "button" at bounding box center [245, 115] width 17 height 9
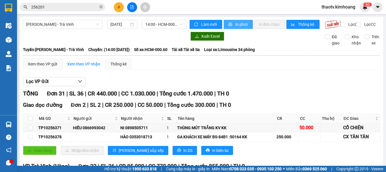
click at [240, 23] on span "In phơi" at bounding box center [241, 24] width 13 height 6
checkbox input "true"
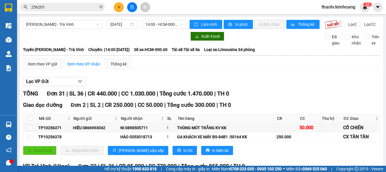
checkbox input "true"
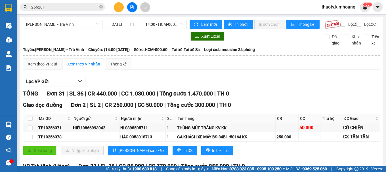
checkbox input "true"
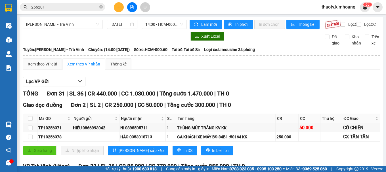
checkbox input "true"
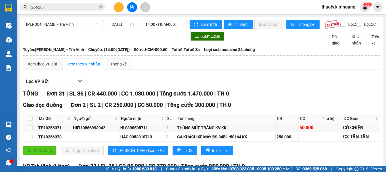
checkbox input "true"
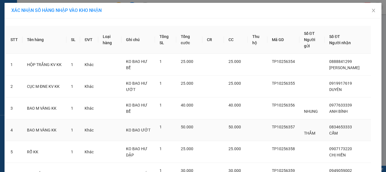
click at [207, 123] on td at bounding box center [213, 130] width 22 height 22
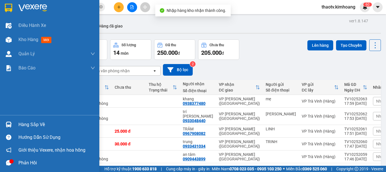
click at [35, 126] on div "Hàng sắp về" at bounding box center [56, 124] width 77 height 9
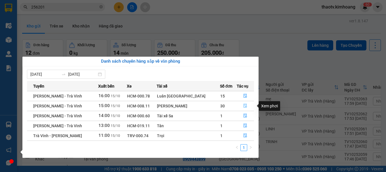
click at [243, 106] on icon "file-done" at bounding box center [245, 106] width 4 height 4
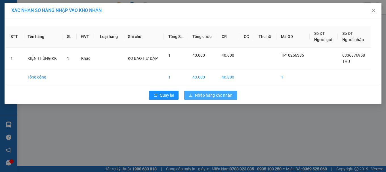
click at [209, 95] on span "Nhập hàng kho nhận" at bounding box center [213, 95] width 37 height 6
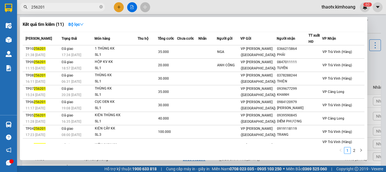
drag, startPoint x: 47, startPoint y: 6, endPoint x: 30, endPoint y: 12, distance: 18.4
click at [30, 12] on div "Kết quả tìm kiếm ( 11 ) Bộ lọc Mã ĐH Trạng thái Món hàng Thu hộ Tổng cước Chưa …" at bounding box center [55, 7] width 111 height 10
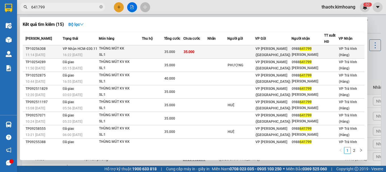
type input "641799"
click at [92, 47] on span "VP Nhận HCM-030.11" at bounding box center [80, 49] width 35 height 4
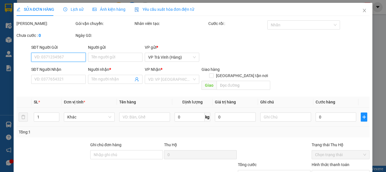
type input "0988641799"
type input "[PERSON_NAME]"
type input "35.000"
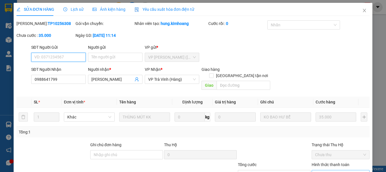
click at [327, 170] on span "Chọn HT Thanh Toán" at bounding box center [340, 174] width 51 height 9
type input "0"
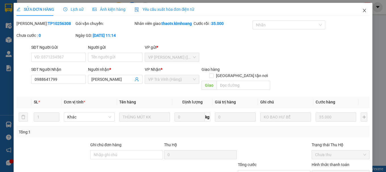
click at [362, 9] on icon "close" at bounding box center [364, 10] width 5 height 5
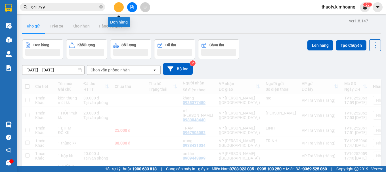
click at [116, 8] on button at bounding box center [119, 7] width 10 height 10
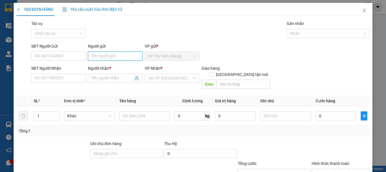
click at [97, 52] on input "Người gửi" at bounding box center [115, 56] width 54 height 9
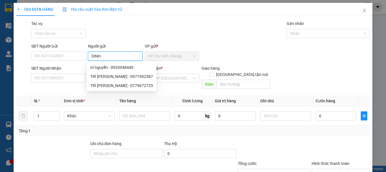
type input "DINH"
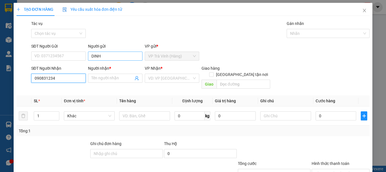
type input "0908312345"
click at [65, 89] on div "0908312345 - HIẾU" at bounding box center [57, 89] width 47 height 6
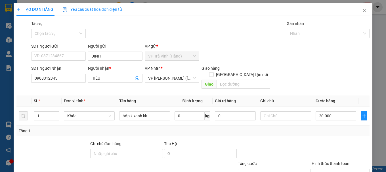
drag, startPoint x: 350, startPoint y: 156, endPoint x: 325, endPoint y: 137, distance: 31.2
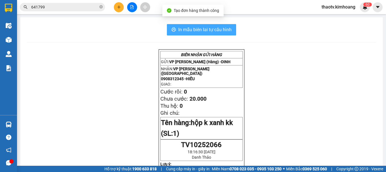
click at [200, 25] on button "In mẫu biên lai tự cấu hình" at bounding box center [201, 29] width 69 height 11
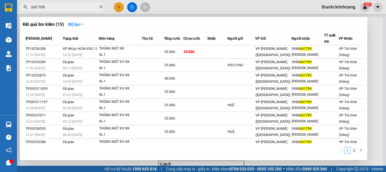
drag, startPoint x: 49, startPoint y: 9, endPoint x: 0, endPoint y: 7, distance: 49.1
click at [0, 7] on section "Kết quả tìm kiếm ( 15 ) Bộ lọc Mã ĐH Trạng thái Món hàng Thu hộ Tổng cước Chưa …" at bounding box center [193, 86] width 386 height 172
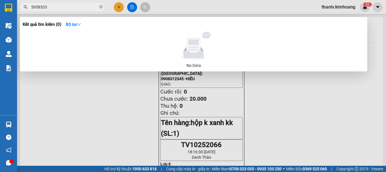
click at [32, 6] on input "5958533" at bounding box center [64, 7] width 67 height 6
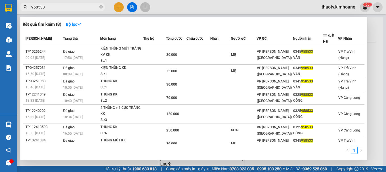
type input "958533"
click at [119, 7] on div at bounding box center [193, 86] width 386 height 172
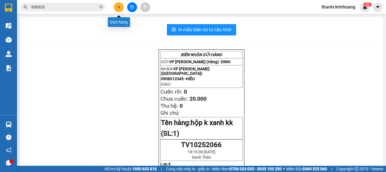
click at [119, 7] on icon "plus" at bounding box center [119, 7] width 4 height 4
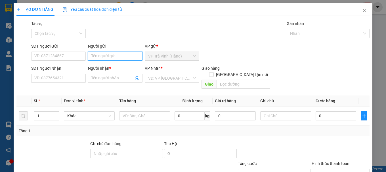
click at [106, 57] on input "Người gửi" at bounding box center [115, 56] width 54 height 9
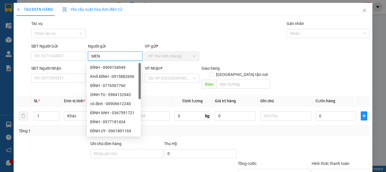
type input "MEN"
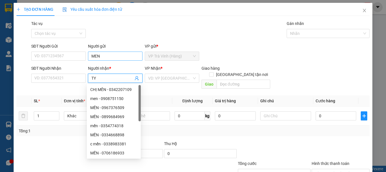
type input "TY"
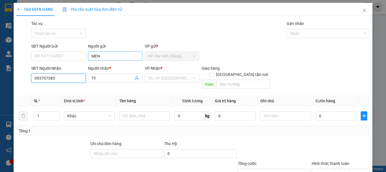
type input "0937073858"
click at [61, 92] on div "0937073858 - TY" at bounding box center [57, 89] width 47 height 6
type input "35.000"
type input "0937073858"
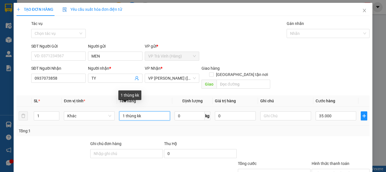
drag, startPoint x: 108, startPoint y: 114, endPoint x: 0, endPoint y: 107, distance: 108.0
click at [0, 109] on div "TẠO ĐƠN HÀNG Yêu cầu xuất hóa đơn điện tử Transit Pickup Surcharge Ids Transit …" at bounding box center [193, 86] width 386 height 172
type input "1 HỘP KK"
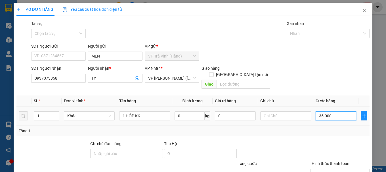
click at [330, 111] on input "35.000" at bounding box center [335, 115] width 41 height 9
click at [329, 169] on input "Hình thức thanh toán" at bounding box center [338, 173] width 47 height 9
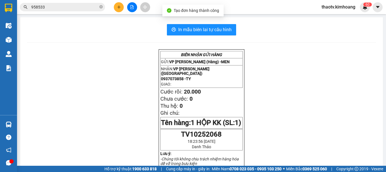
click at [212, 26] on span "In mẫu biên lai tự cấu hình" at bounding box center [204, 29] width 53 height 7
click at [63, 9] on input "958533" at bounding box center [64, 7] width 67 height 6
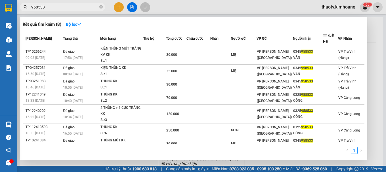
click at [45, 3] on span "958533" at bounding box center [62, 7] width 85 height 9
drag, startPoint x: 45, startPoint y: 6, endPoint x: 12, endPoint y: 6, distance: 32.6
click at [12, 6] on section "Kết quả tìm kiếm ( 8 ) Bộ lọc Mã ĐH Trạng thái Món hàng Thu hộ Tổng cước Chưa c…" at bounding box center [193, 86] width 386 height 172
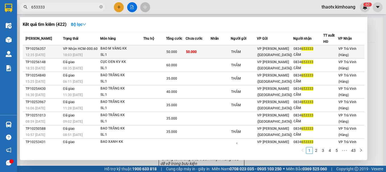
type input "653333"
click at [175, 54] on span "50.000" at bounding box center [171, 52] width 11 height 4
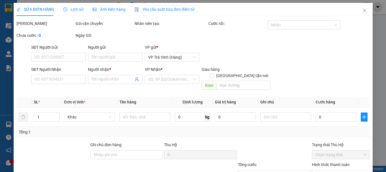
type input "THẮM"
type input "0834653333"
type input "CẨM"
type input "50.000"
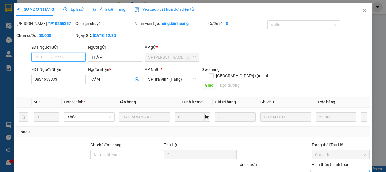
click at [329, 170] on span "Chọn HT Thanh Toán" at bounding box center [340, 174] width 51 height 9
type input "0"
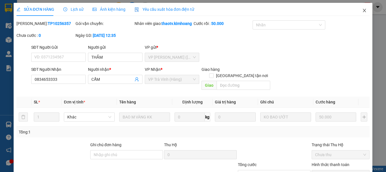
click at [362, 12] on icon "close" at bounding box center [364, 10] width 5 height 5
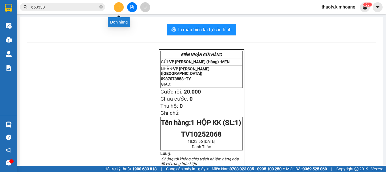
click at [120, 9] on icon "plus" at bounding box center [119, 7] width 4 height 4
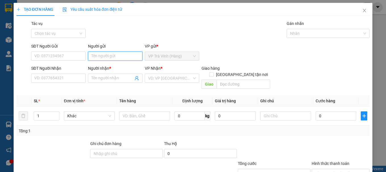
click at [94, 55] on input "Người gửi" at bounding box center [115, 56] width 54 height 9
type input "BS TRUYỀN"
type input "093353"
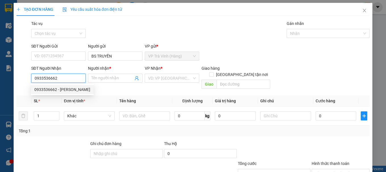
click at [73, 90] on div "0933536662 - [PERSON_NAME]" at bounding box center [62, 89] width 56 height 6
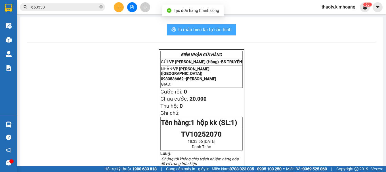
click at [226, 27] on span "In mẫu biên lai tự cấu hình" at bounding box center [204, 29] width 53 height 7
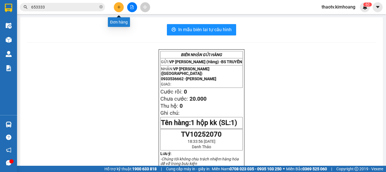
click at [118, 8] on icon "plus" at bounding box center [119, 7] width 4 height 4
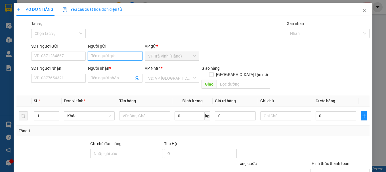
click at [93, 54] on input "Người gửi" at bounding box center [115, 56] width 54 height 9
type input "RÍT THI"
type input "DUNG DIỆP"
drag, startPoint x: 85, startPoint y: 0, endPoint x: 202, endPoint y: 33, distance: 121.5
click at [202, 33] on div "Tác vụ Chọn tác vụ Gán nhãn Nhãn" at bounding box center [200, 30] width 341 height 20
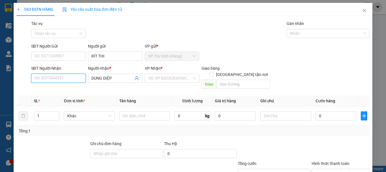
click at [45, 78] on input "SĐT Người Nhận" at bounding box center [58, 78] width 54 height 9
type input "0941992001"
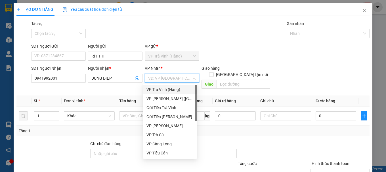
click at [160, 79] on input "search" at bounding box center [170, 78] width 44 height 9
click at [159, 98] on div "VP [PERSON_NAME] ([GEOGRAPHIC_DATA])" at bounding box center [169, 99] width 47 height 6
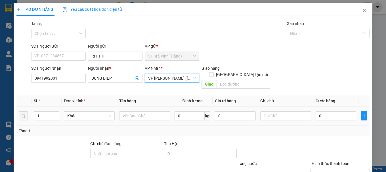
drag, startPoint x: 139, startPoint y: 115, endPoint x: 136, endPoint y: 110, distance: 6.1
click at [138, 114] on div at bounding box center [144, 115] width 51 height 11
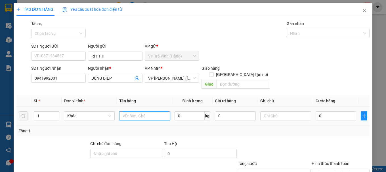
drag, startPoint x: 136, startPoint y: 110, endPoint x: 132, endPoint y: 111, distance: 3.5
click at [135, 111] on input "text" at bounding box center [144, 115] width 51 height 9
type input "1 GIỎ M ĐỎ KK"
click at [329, 111] on input "0" at bounding box center [335, 115] width 41 height 9
type input "3"
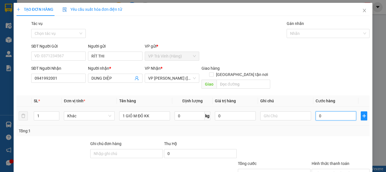
type input "3"
type input "30"
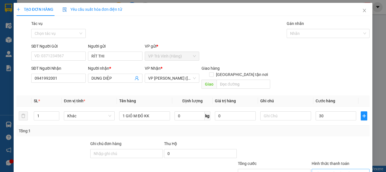
type input "30.000"
click at [326, 169] on input "Hình thức thanh toán" at bounding box center [338, 173] width 47 height 9
type input "0"
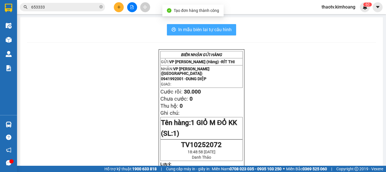
click at [197, 33] on span "In mẫu biên lai tự cấu hình" at bounding box center [204, 29] width 53 height 7
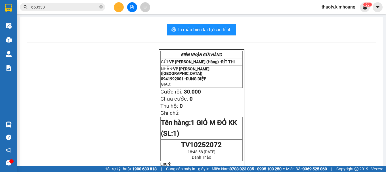
click at [117, 5] on icon "plus" at bounding box center [119, 7] width 4 height 4
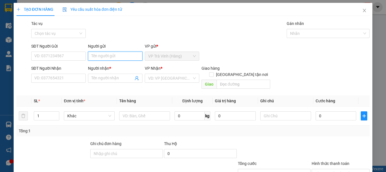
click at [96, 58] on input "Người gửi" at bounding box center [115, 56] width 54 height 9
type input "NHÂN"
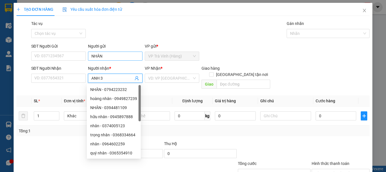
type input "ANH 3"
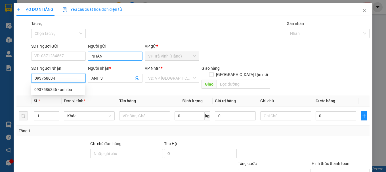
type input "0937586346"
click at [64, 91] on div "0937586346 - anh ba" at bounding box center [57, 89] width 47 height 6
type input "anh ba"
type input "20.000"
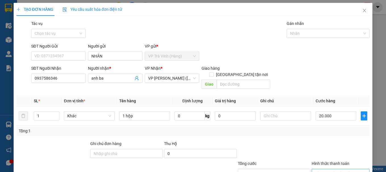
click at [330, 169] on input "Hình thức thanh toán" at bounding box center [338, 173] width 47 height 9
click at [337, 141] on div at bounding box center [340, 151] width 59 height 20
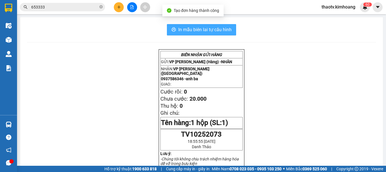
click at [188, 28] on span "In mẫu biên lai tự cấu hình" at bounding box center [204, 29] width 53 height 7
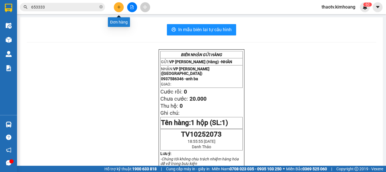
click at [117, 7] on icon "plus" at bounding box center [119, 7] width 4 height 4
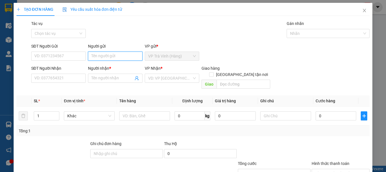
click at [96, 57] on input "Người gửi" at bounding box center [115, 56] width 54 height 9
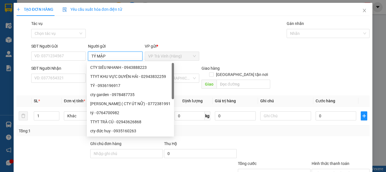
type input "TÝ MẬP"
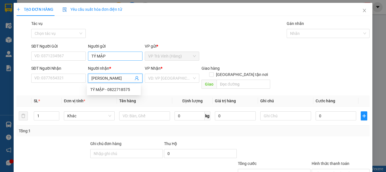
type input "[PERSON_NAME]"
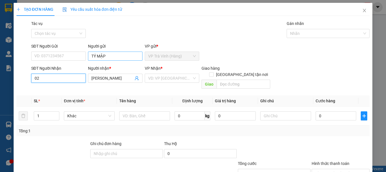
type input "0"
type input "0985359940"
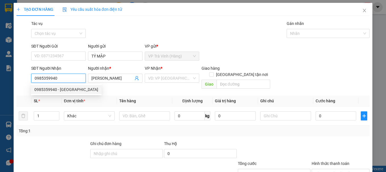
click at [72, 90] on div "0985359940 - [GEOGRAPHIC_DATA]" at bounding box center [66, 89] width 64 height 6
type input "30.000"
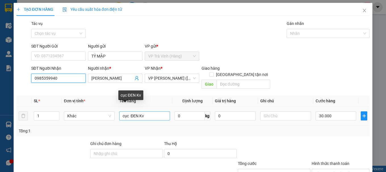
type input "0985359940"
drag, startPoint x: 148, startPoint y: 107, endPoint x: 35, endPoint y: 113, distance: 113.3
click at [48, 113] on tr "1 Khác cục ĐEN Kv 0 kg 0 30.000" at bounding box center [192, 116] width 353 height 19
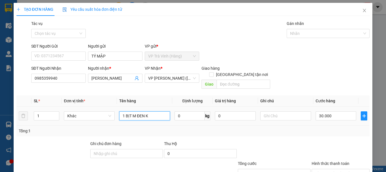
type input "1 BỊT M ĐEN KK"
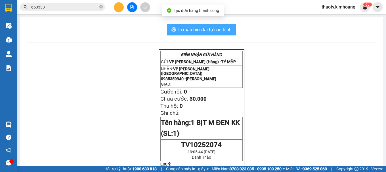
click at [222, 32] on span "In mẫu biên lai tự cấu hình" at bounding box center [204, 29] width 53 height 7
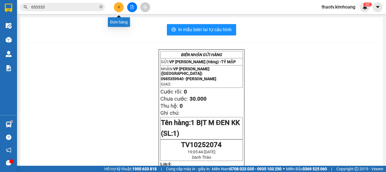
click at [117, 8] on icon "plus" at bounding box center [119, 7] width 4 height 4
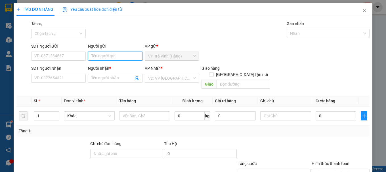
click at [102, 55] on input "Người gửi" at bounding box center [115, 56] width 54 height 9
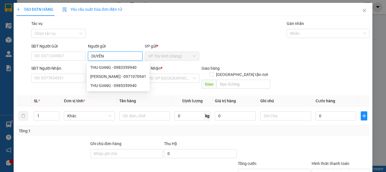
type input "DUYÊN"
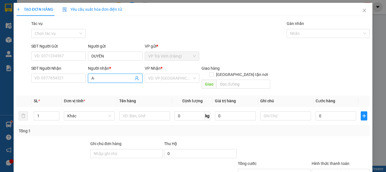
type input "A"
type input "Â"
click at [115, 79] on input "AUA CHÂU" at bounding box center [112, 78] width 42 height 6
drag, startPoint x: 115, startPoint y: 79, endPoint x: 0, endPoint y: 98, distance: 117.0
click at [0, 98] on div "TẠO ĐƠN HÀNG Yêu cầu xuất hóa đơn điện tử Transit Pickup Surcharge Ids Transit …" at bounding box center [193, 86] width 386 height 172
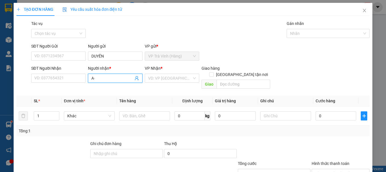
type input "A"
type input "ÂU CHÂU"
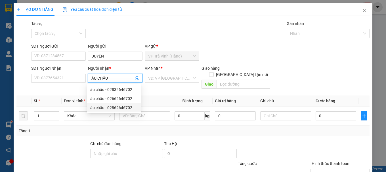
click at [124, 106] on div "âu châu - 02862646702" at bounding box center [113, 108] width 47 height 6
type input "02862646702"
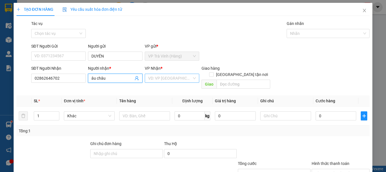
type input "âu châu"
click at [168, 80] on input "search" at bounding box center [170, 78] width 44 height 9
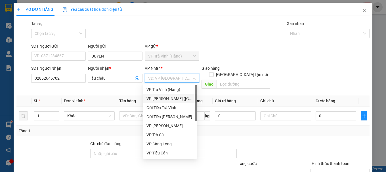
click at [164, 100] on div "VP [PERSON_NAME] ([GEOGRAPHIC_DATA])" at bounding box center [169, 99] width 47 height 6
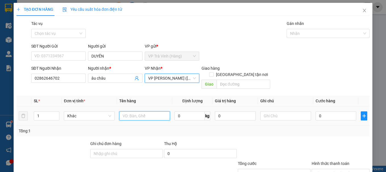
click at [131, 111] on input "text" at bounding box center [144, 115] width 51 height 9
type input "1 HỘP KK"
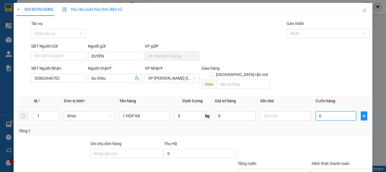
click at [319, 111] on input "0" at bounding box center [335, 115] width 41 height 9
click at [331, 169] on input "Hình thức thanh toán" at bounding box center [338, 173] width 47 height 9
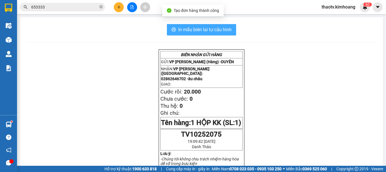
click at [198, 28] on span "In mẫu biên lai tự cấu hình" at bounding box center [204, 29] width 53 height 7
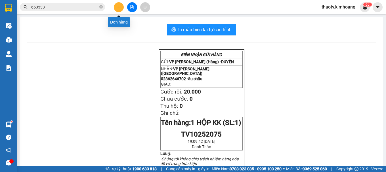
click at [115, 9] on button at bounding box center [119, 7] width 10 height 10
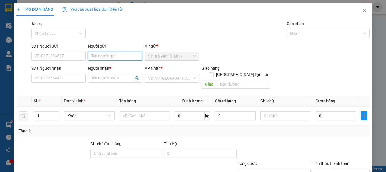
click at [99, 56] on input "Người gửi" at bounding box center [115, 56] width 54 height 9
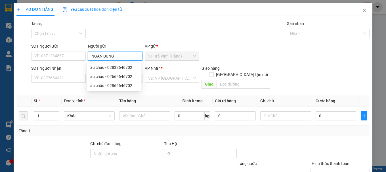
type input "NGÂN DUNG"
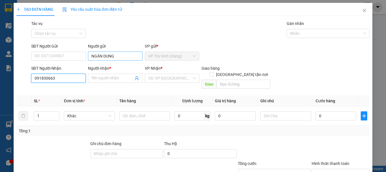
type input "0918306633"
click at [61, 90] on div "0918306633 - PHƯƠNG" at bounding box center [57, 89] width 47 height 6
type input "PHƯƠNG"
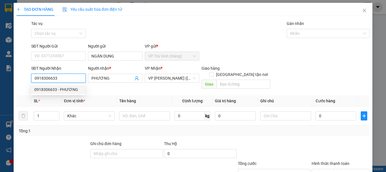
type input "30.000"
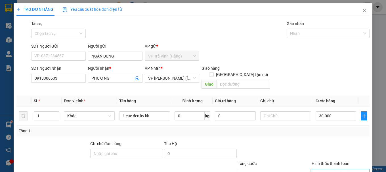
click at [340, 169] on input "Hình thức thanh toán" at bounding box center [338, 173] width 47 height 9
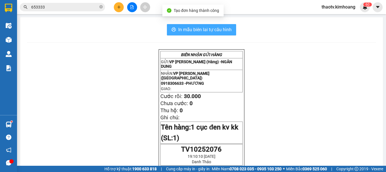
click at [185, 26] on span "In mẫu biên lai tự cấu hình" at bounding box center [204, 29] width 53 height 7
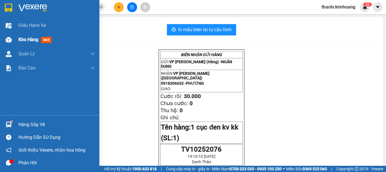
click at [14, 41] on div "Kho hàng mới" at bounding box center [49, 40] width 99 height 14
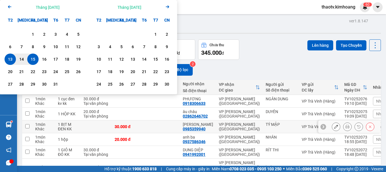
click at [142, 124] on div "30.000 đ" at bounding box center [129, 126] width 28 height 5
checkbox input "true"
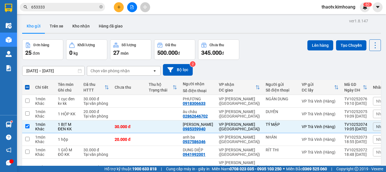
click at [209, 14] on section "Kết quả tìm kiếm ( 422 ) Bộ lọc Mã ĐH Trạng thái Món hàng Thu hộ Tổng cước Chưa…" at bounding box center [193, 86] width 386 height 172
click at [160, 25] on div "Kho gửi Trên xe Kho nhận Hàng đã giao" at bounding box center [201, 26] width 358 height 15
click at [27, 85] on span at bounding box center [27, 87] width 5 height 5
click at [27, 84] on input "checkbox" at bounding box center [27, 84] width 0 height 0
checkbox input "true"
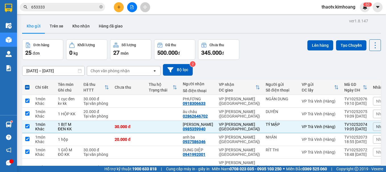
checkbox input "true"
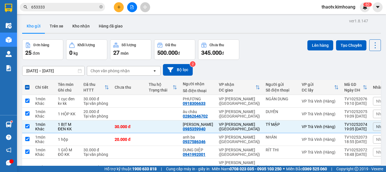
checkbox input "true"
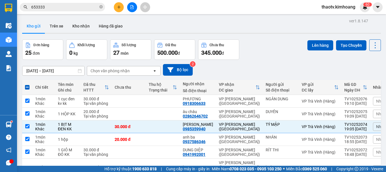
checkbox input "true"
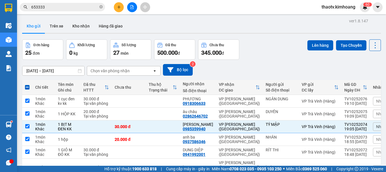
checkbox input "true"
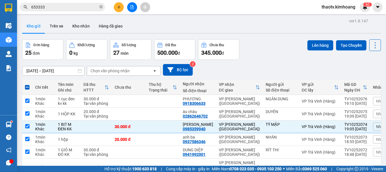
checkbox input "true"
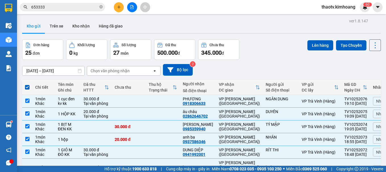
click at [29, 86] on span at bounding box center [27, 87] width 5 height 5
click at [27, 84] on input "checkbox" at bounding box center [27, 84] width 0 height 0
checkbox input "false"
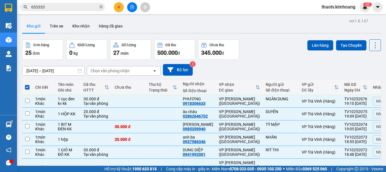
checkbox input "false"
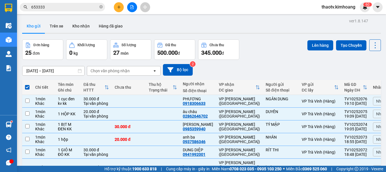
checkbox input "false"
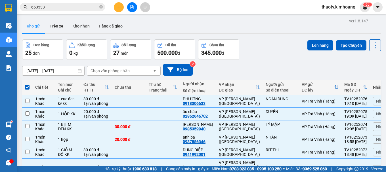
checkbox input "false"
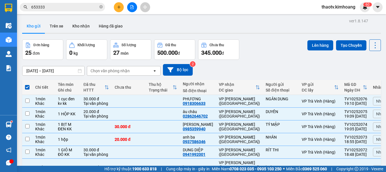
checkbox input "false"
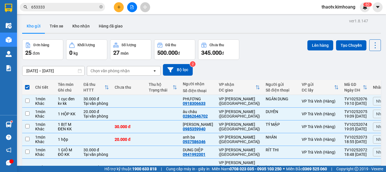
checkbox input "false"
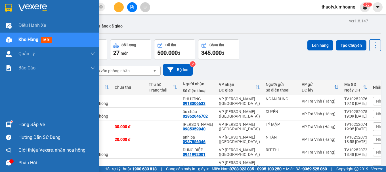
click at [28, 125] on div "Hàng sắp về" at bounding box center [56, 124] width 77 height 9
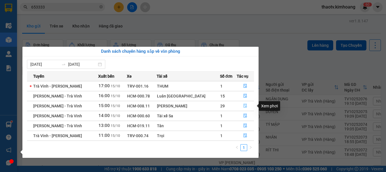
click at [243, 106] on icon "file-done" at bounding box center [245, 106] width 4 height 4
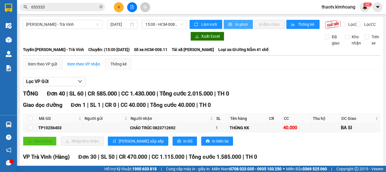
click at [244, 24] on span "In phơi" at bounding box center [241, 24] width 13 height 6
click at [117, 9] on button at bounding box center [119, 7] width 10 height 10
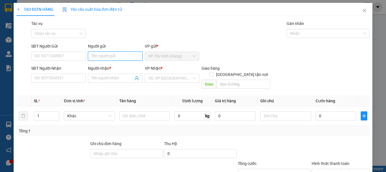
click at [104, 55] on input "Người gửi" at bounding box center [115, 56] width 54 height 9
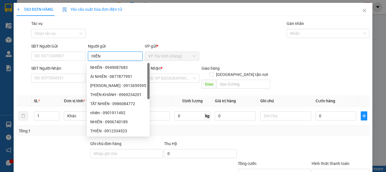
type input "HIỀN"
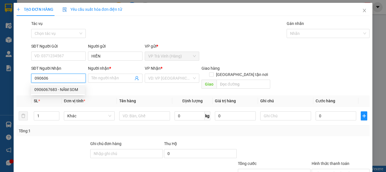
click at [55, 88] on div "0906067683 - NĂM SOM" at bounding box center [57, 89] width 47 height 6
type input "0906067683"
type input "NĂM SOM"
type input "50.000"
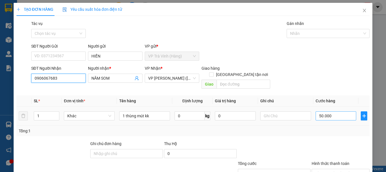
type input "0906067683"
click at [323, 111] on input "50.000" at bounding box center [335, 115] width 41 height 9
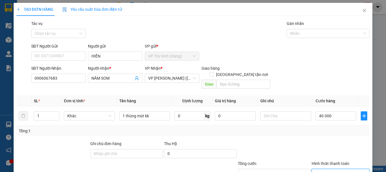
click at [331, 169] on input "Hình thức thanh toán" at bounding box center [338, 173] width 47 height 9
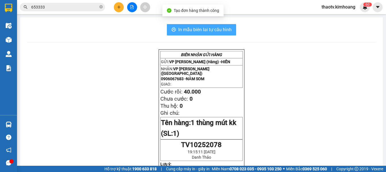
click at [204, 31] on span "In mẫu biên lai tự cấu hình" at bounding box center [204, 29] width 53 height 7
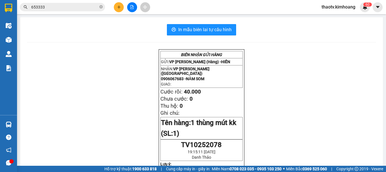
drag, startPoint x: 310, startPoint y: 53, endPoint x: 293, endPoint y: 54, distance: 16.7
click at [200, 26] on button "In mẫu biên lai tự cấu hình" at bounding box center [201, 29] width 69 height 11
click at [115, 8] on button at bounding box center [119, 7] width 10 height 10
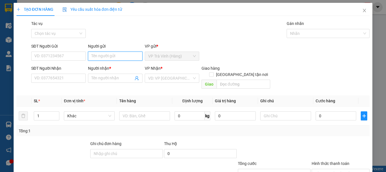
click at [111, 56] on input "Người gửi" at bounding box center [115, 56] width 54 height 9
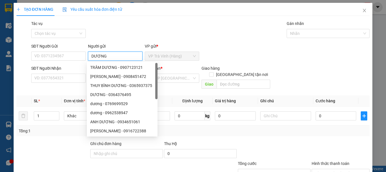
type input "DƯƠNG"
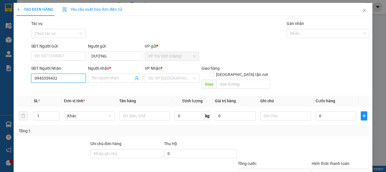
click at [43, 79] on input "0943359432" at bounding box center [58, 78] width 54 height 9
click at [68, 77] on input "0942359432" at bounding box center [58, 78] width 54 height 9
type input "0935145418"
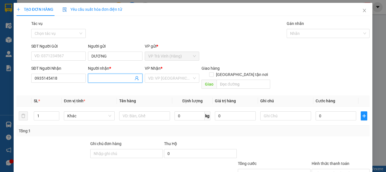
click at [98, 81] on span at bounding box center [115, 78] width 54 height 9
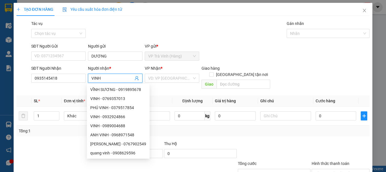
type input "VINH"
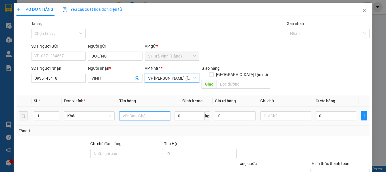
click at [124, 111] on input "text" at bounding box center [144, 115] width 51 height 9
type input "1 thùng kk"
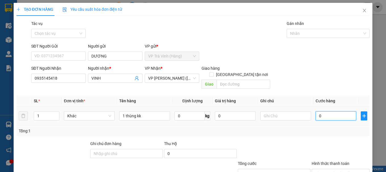
click at [337, 111] on input "0" at bounding box center [335, 115] width 41 height 9
type input "3"
type input "30"
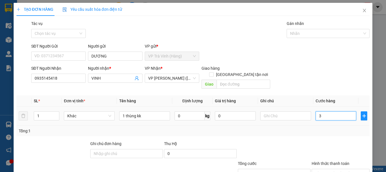
type input "30"
type input "30.000"
click at [332, 169] on input "Hình thức thanh toán" at bounding box center [338, 173] width 47 height 9
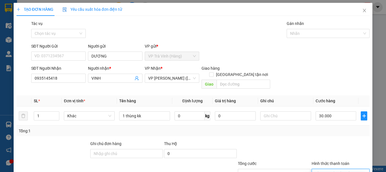
type input "0"
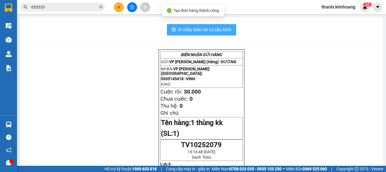
click at [208, 30] on span "In mẫu biên lai tự cấu hình" at bounding box center [204, 29] width 53 height 7
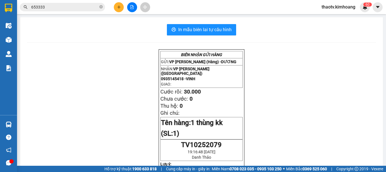
click at [72, 5] on input "653333" at bounding box center [64, 7] width 67 height 6
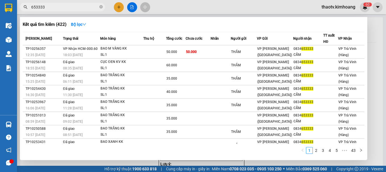
click at [72, 5] on input "653333" at bounding box center [64, 7] width 67 height 6
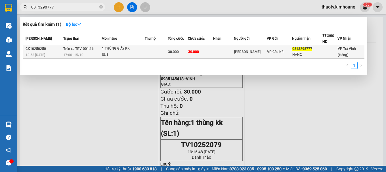
type input "0813298777"
click at [163, 56] on td at bounding box center [156, 51] width 23 height 13
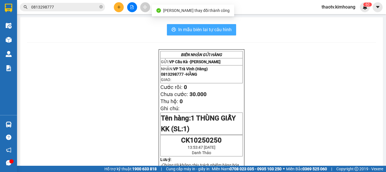
click at [187, 26] on button "In mẫu biên lai tự cấu hình" at bounding box center [201, 29] width 69 height 11
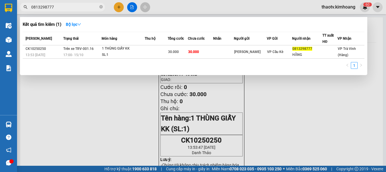
click at [69, 6] on input "0813298777" at bounding box center [64, 7] width 67 height 6
click at [378, 123] on div at bounding box center [193, 86] width 386 height 172
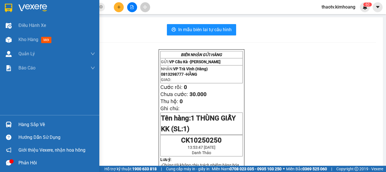
click at [14, 123] on div "Hàng sắp về" at bounding box center [49, 124] width 99 height 13
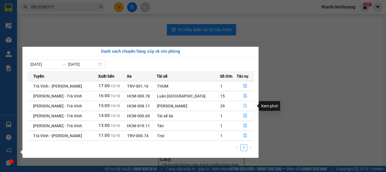
click at [240, 107] on button "button" at bounding box center [245, 105] width 17 height 9
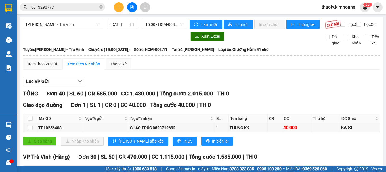
click at [30, 168] on input "checkbox" at bounding box center [30, 170] width 5 height 5
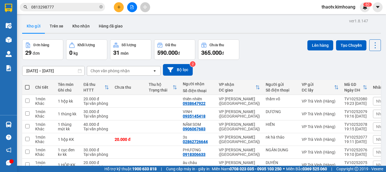
click at [342, 5] on span "thaotv.kimhoang" at bounding box center [338, 6] width 43 height 7
click at [339, 18] on span "Đăng xuất" at bounding box center [340, 17] width 31 height 6
